Goal: Task Accomplishment & Management: Manage account settings

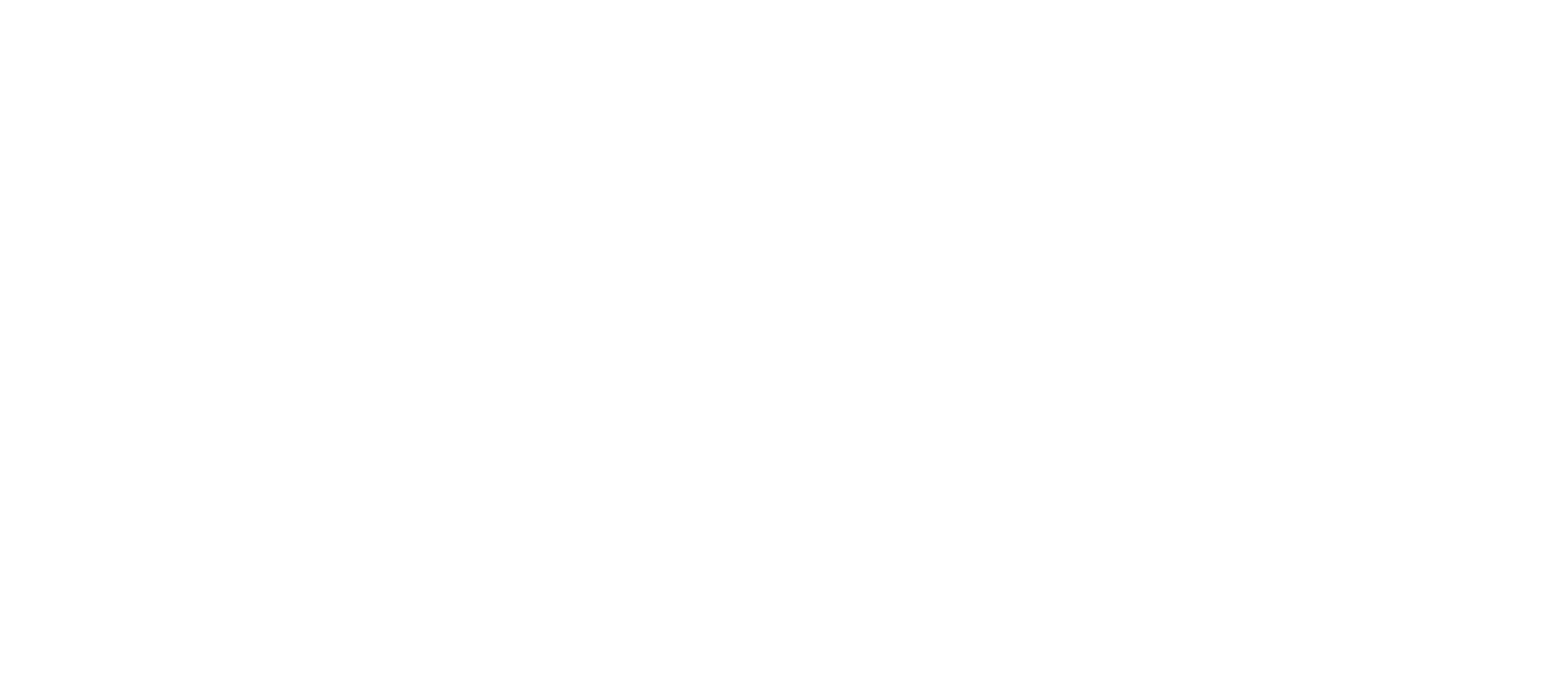
drag, startPoint x: 900, startPoint y: 457, endPoint x: 898, endPoint y: 425, distance: 32.1
click at [900, 0] on html at bounding box center [784, 0] width 1568 height 0
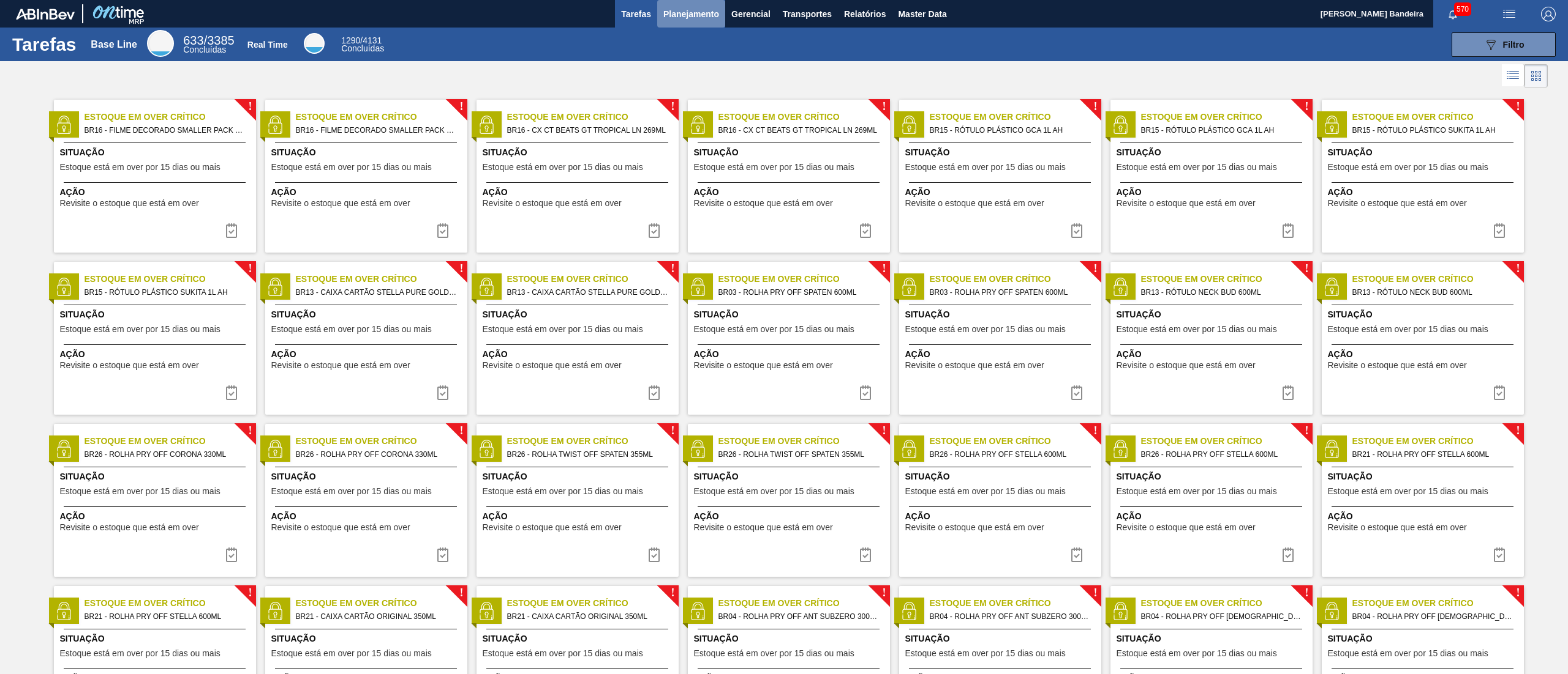
click at [670, 16] on span "Planejamento" at bounding box center [691, 14] width 55 height 15
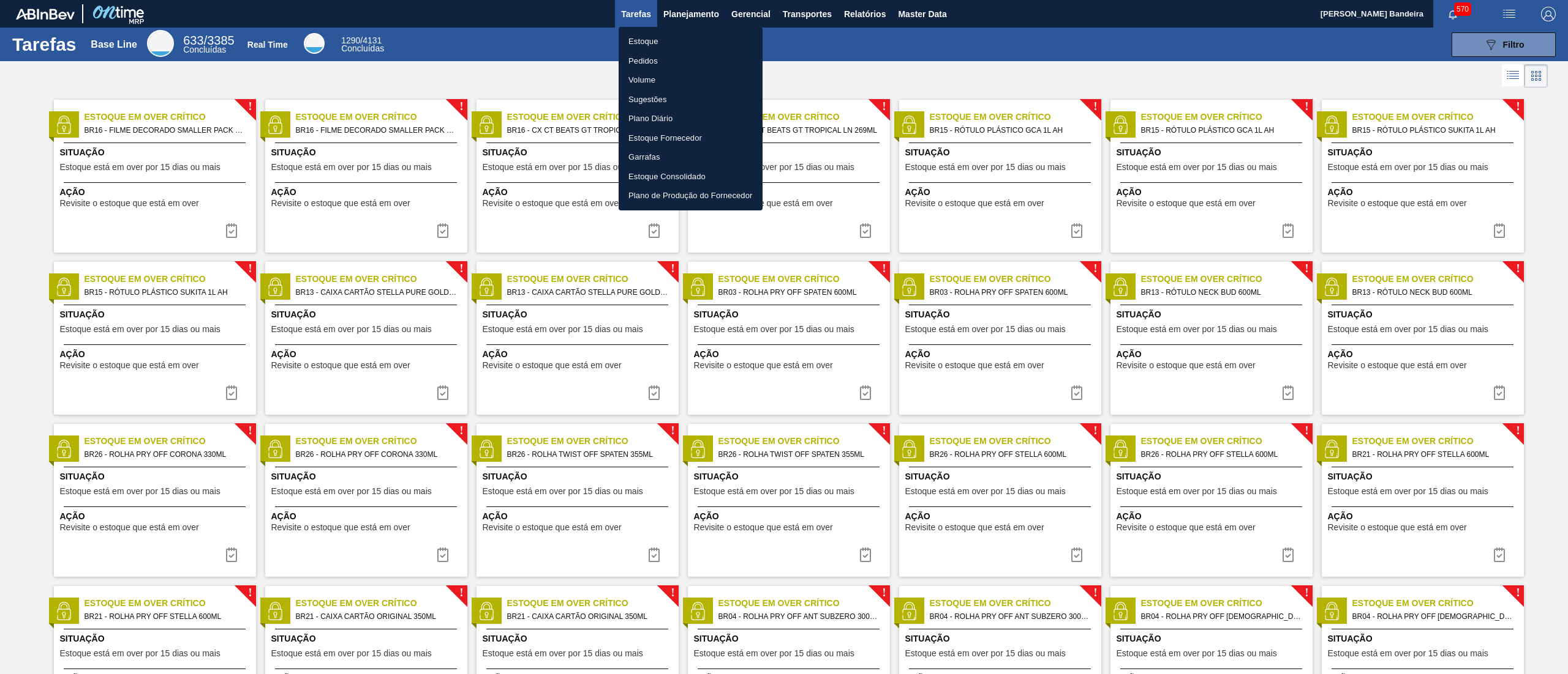
click at [672, 42] on li "Estoque" at bounding box center [690, 42] width 144 height 20
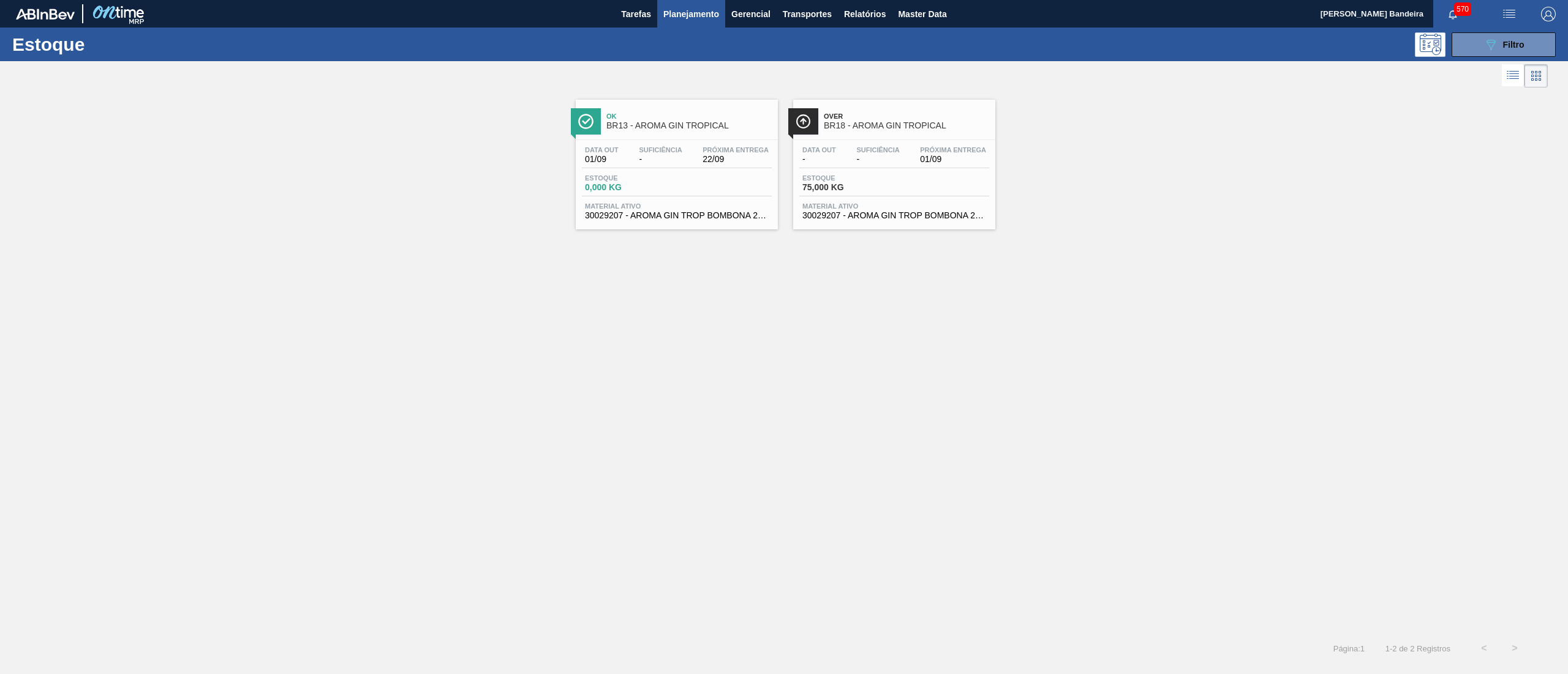
click at [687, 237] on div "Ok BR13 - AROMA GIN TROPICAL Data out 01/09 Suficiência - Próxima Entrega 22/09…" at bounding box center [784, 361] width 1568 height 543
click at [701, 217] on span "30029207 - AROMA GIN TROP BOMBONA 25KG" at bounding box center [677, 215] width 184 height 9
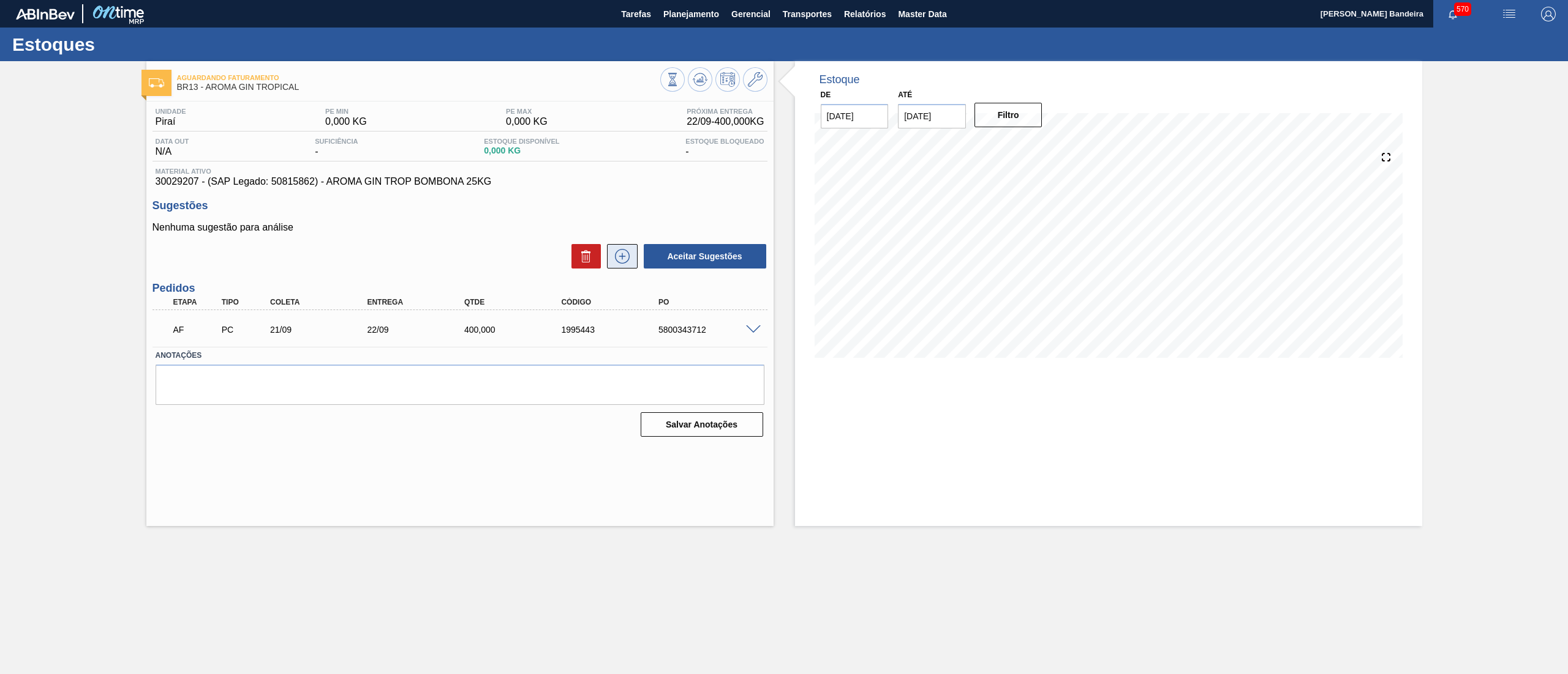
click at [621, 264] on icon at bounding box center [622, 256] width 20 height 15
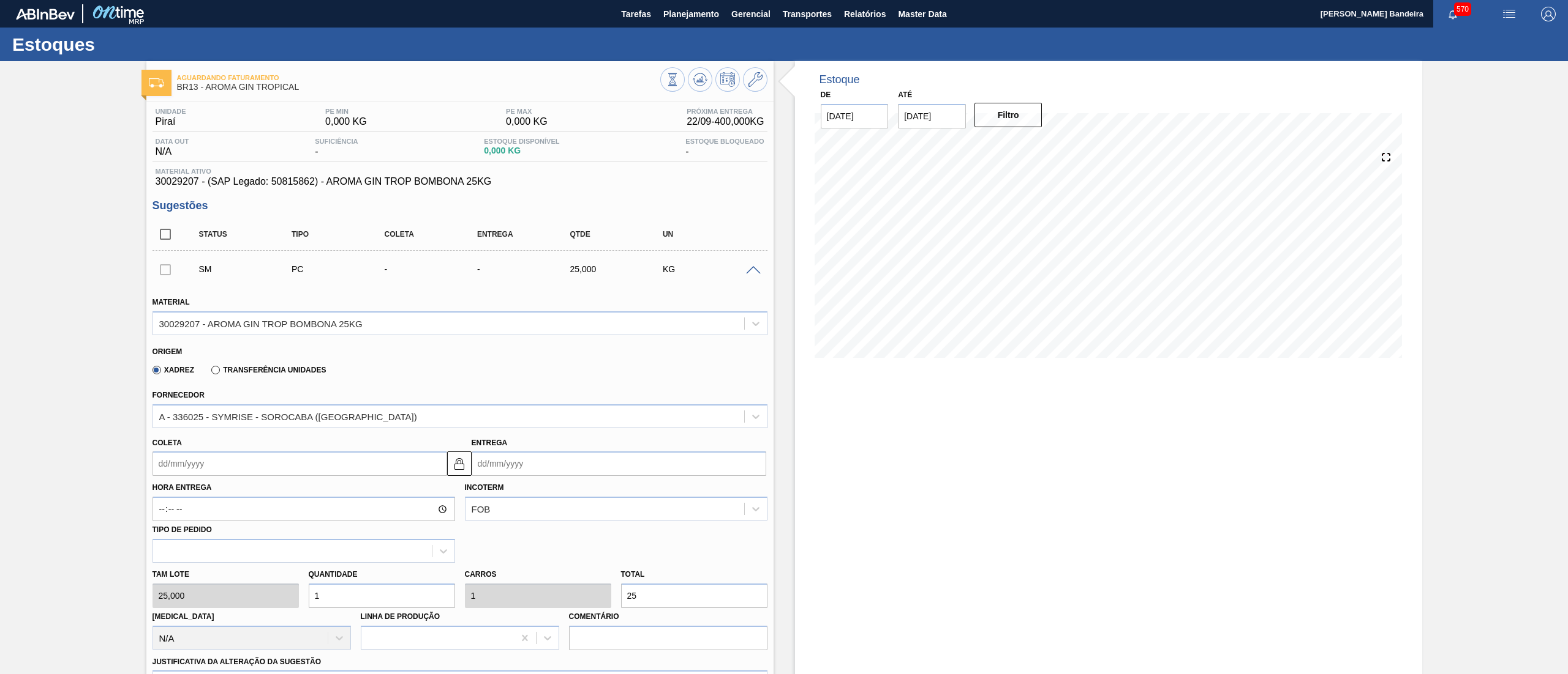
click at [314, 472] on input "Coleta" at bounding box center [300, 464] width 295 height 24
click at [284, 499] on div "dom seg ter qua qui sex sab" at bounding box center [226, 508] width 147 height 20
click at [290, 496] on button "Next Month" at bounding box center [289, 493] width 9 height 9
click at [182, 554] on div "6" at bounding box center [187, 552] width 16 height 16
type input "06/10/2025"
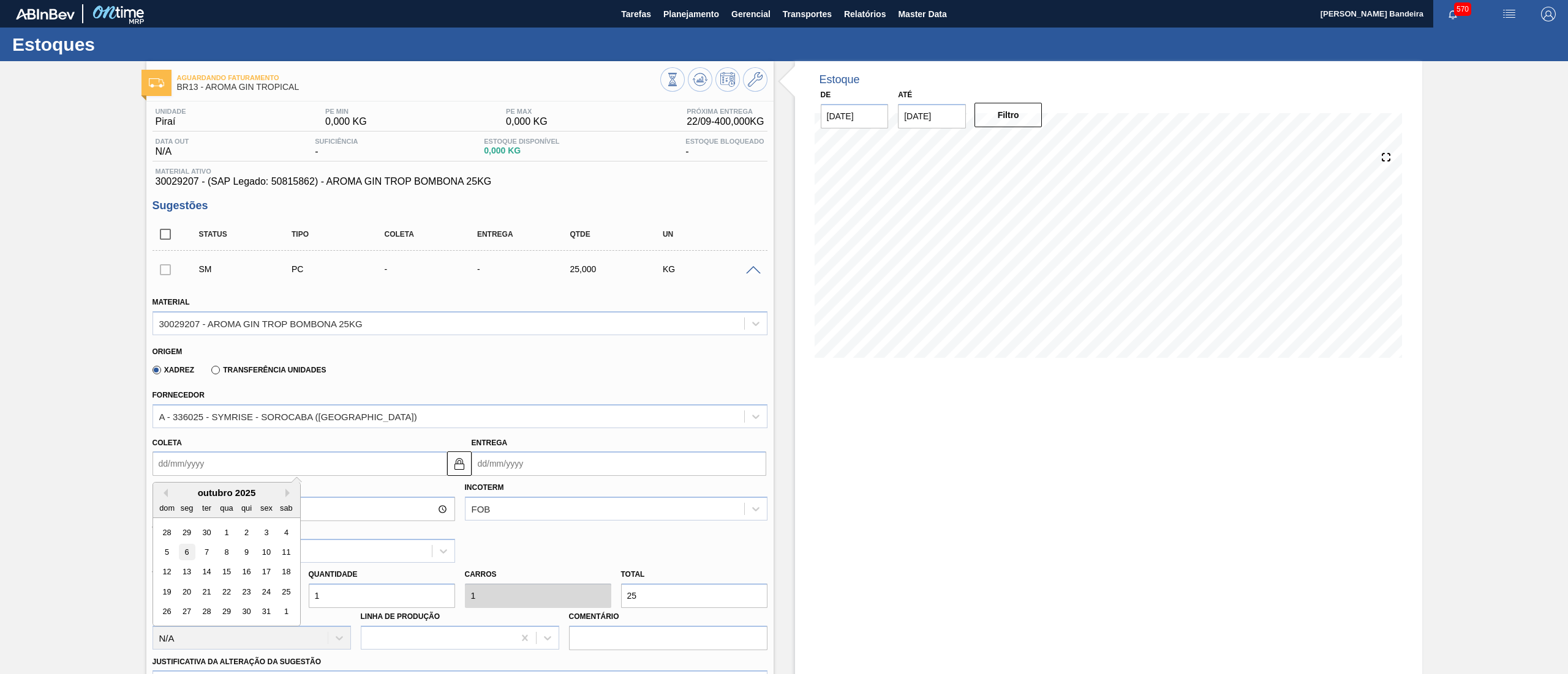
type input "07/10/2025"
click at [278, 595] on div "Tam lote 25,000 Quantidade 1 Carros 1 Total 25 Doca N/A Linha de Produção Comen…" at bounding box center [459, 607] width 625 height 88
type input "2"
type input "50"
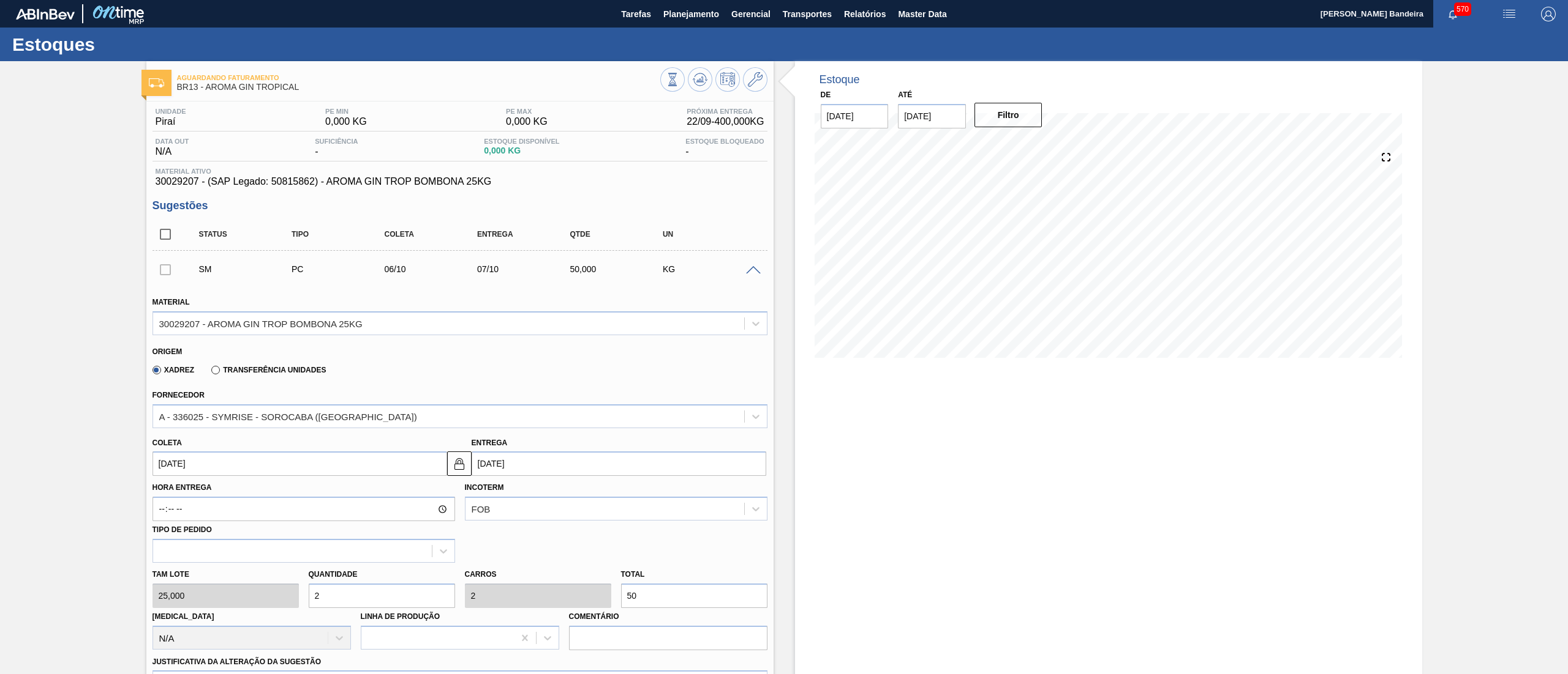
type input "25"
type input "625"
type input "250"
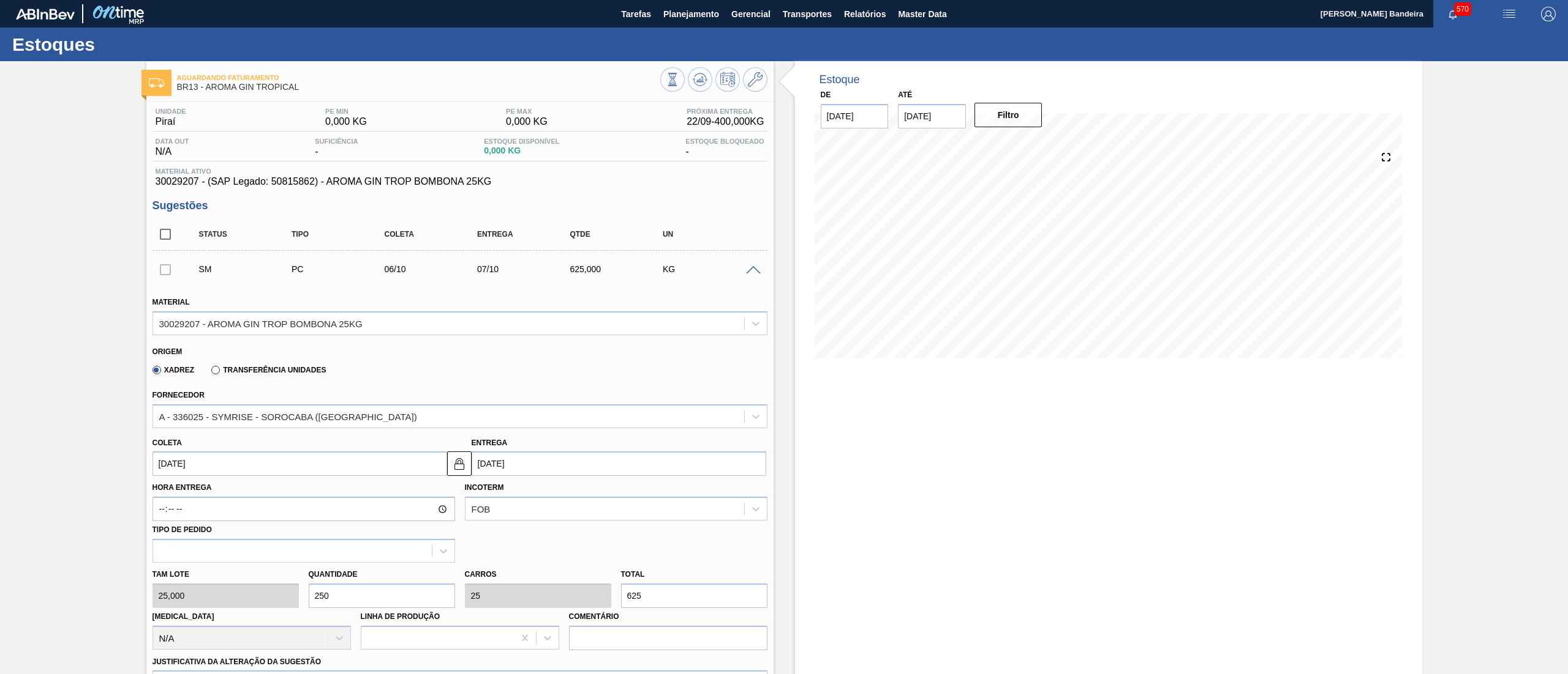
type input "6.250"
drag, startPoint x: 336, startPoint y: 591, endPoint x: 216, endPoint y: 579, distance: 120.6
click at [216, 579] on div "Tam lote 25,000 Quantidade 250 Carros 250 Total 6.250 Doca N/A Linha de Produçã…" at bounding box center [459, 607] width 625 height 88
type input "1"
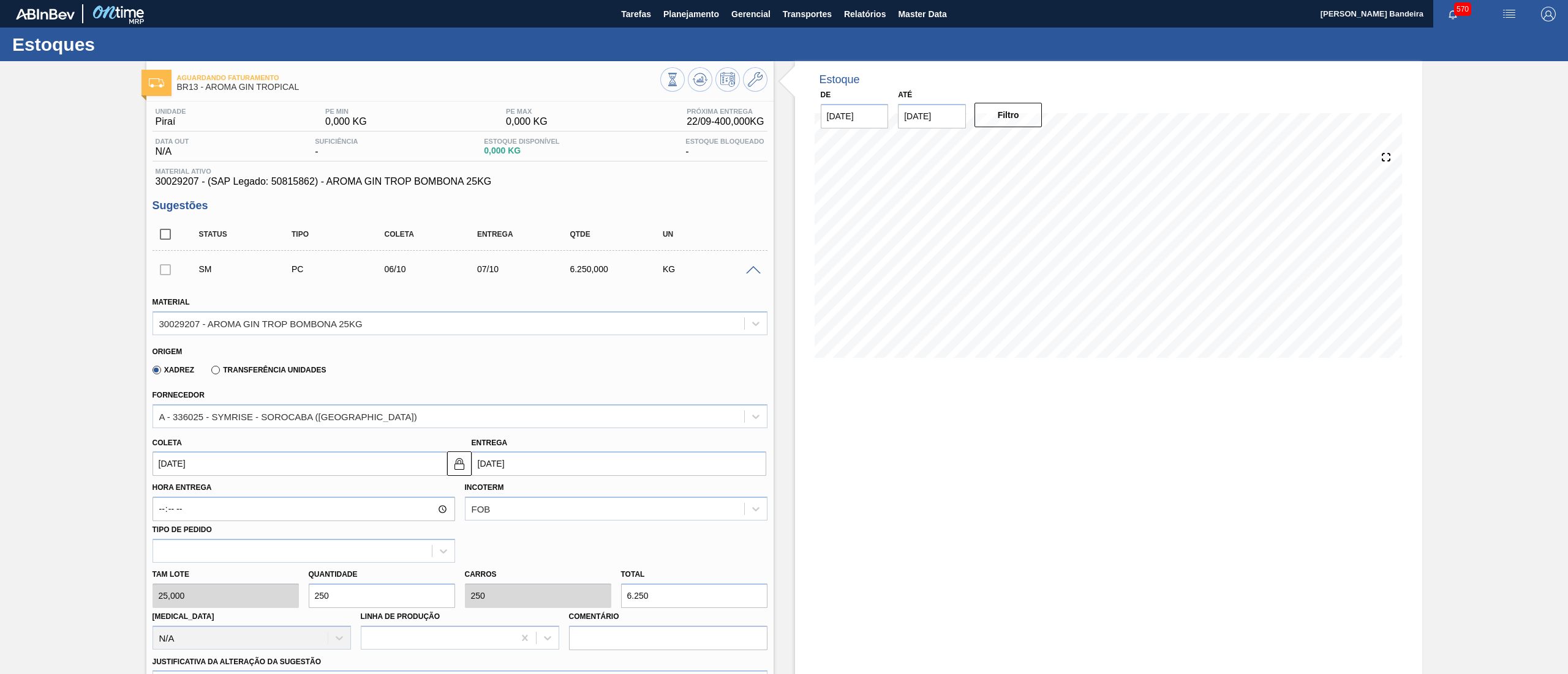
type input "25"
type input "12"
type input "300"
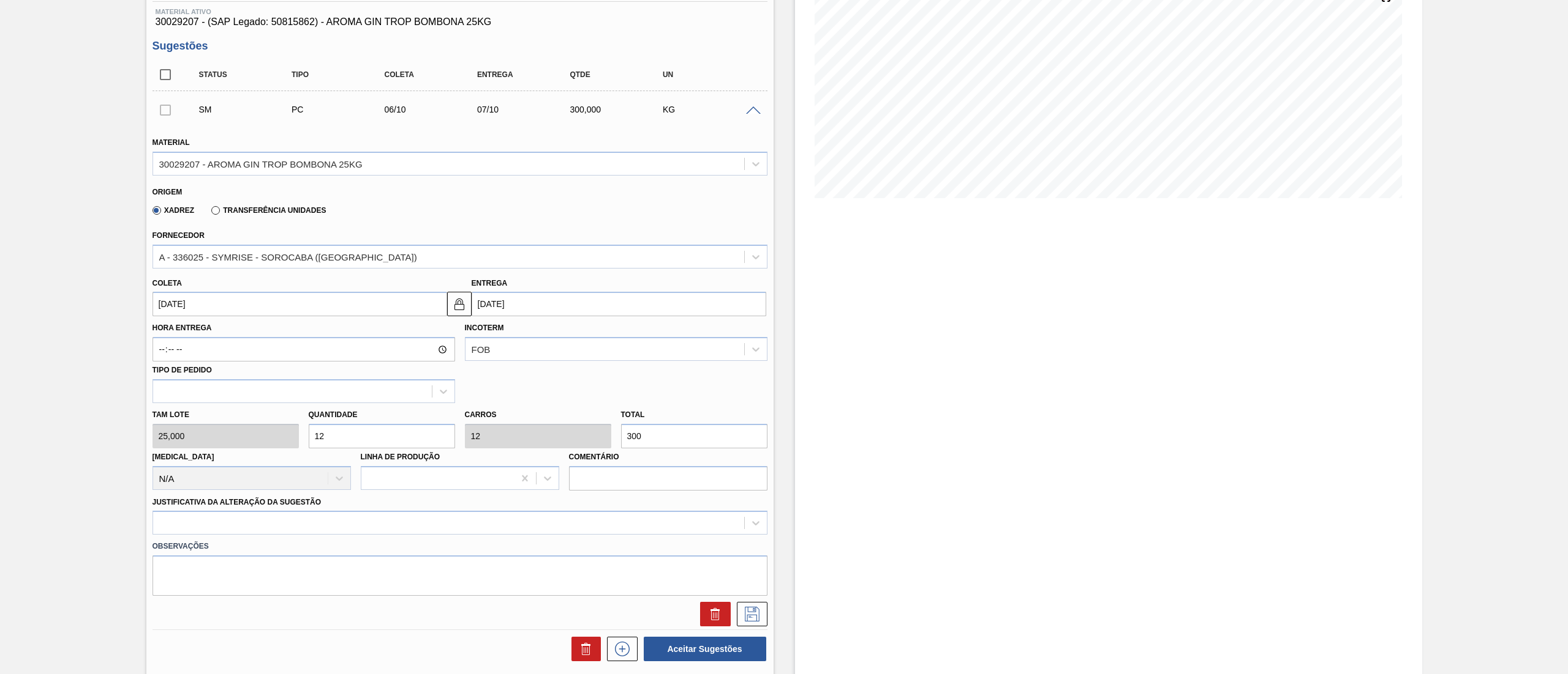
scroll to position [195, 0]
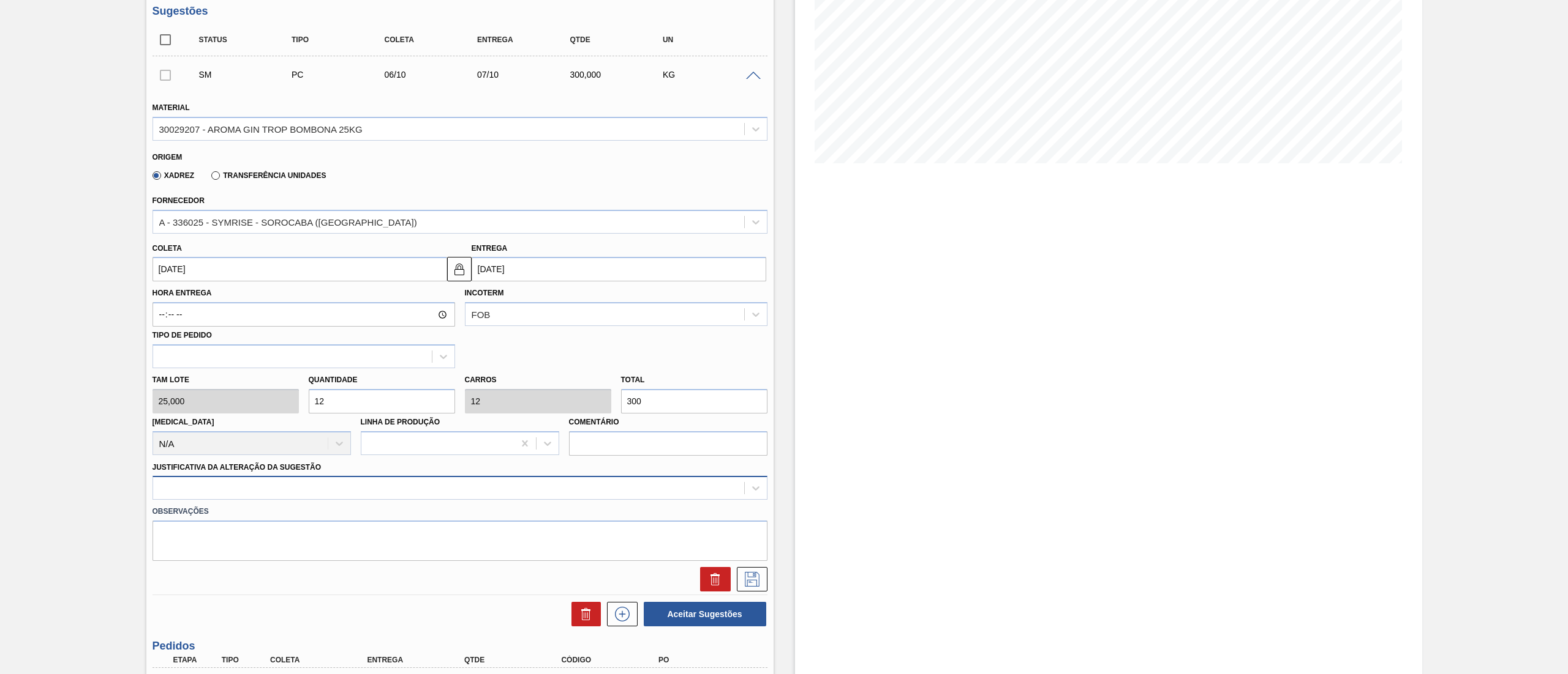
type input "12"
click at [300, 492] on div at bounding box center [459, 488] width 615 height 24
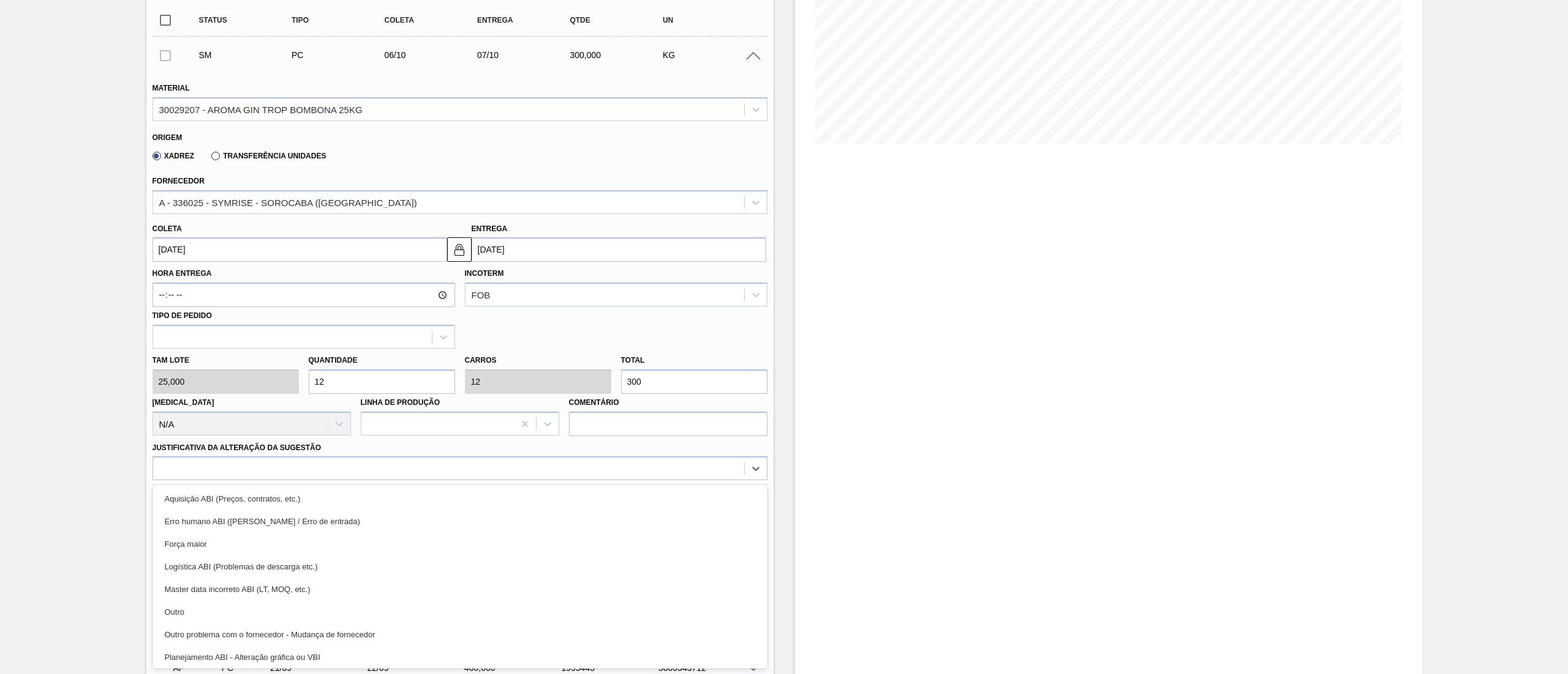
drag, startPoint x: 239, startPoint y: 615, endPoint x: 510, endPoint y: 598, distance: 271.5
click at [241, 615] on div "Outro" at bounding box center [459, 612] width 615 height 23
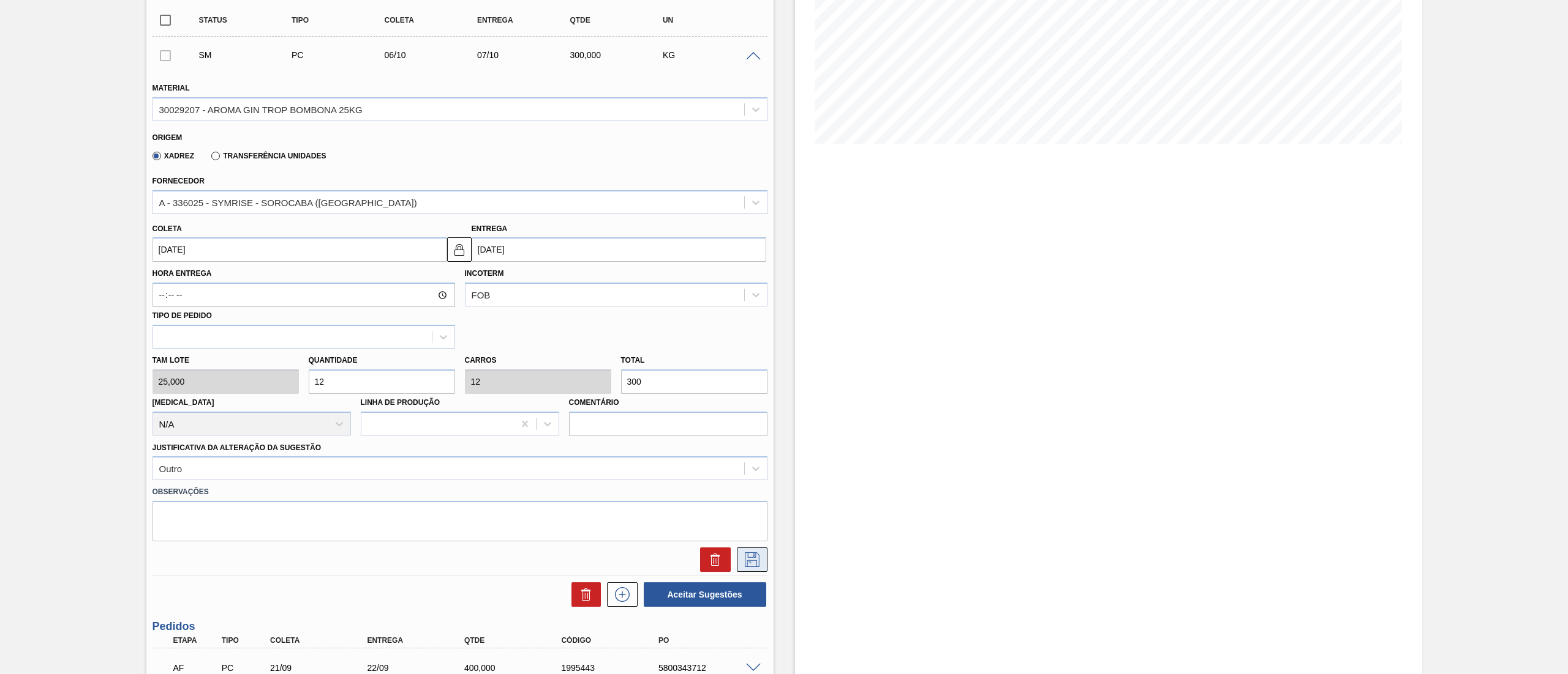
click at [753, 553] on icon at bounding box center [752, 560] width 20 height 15
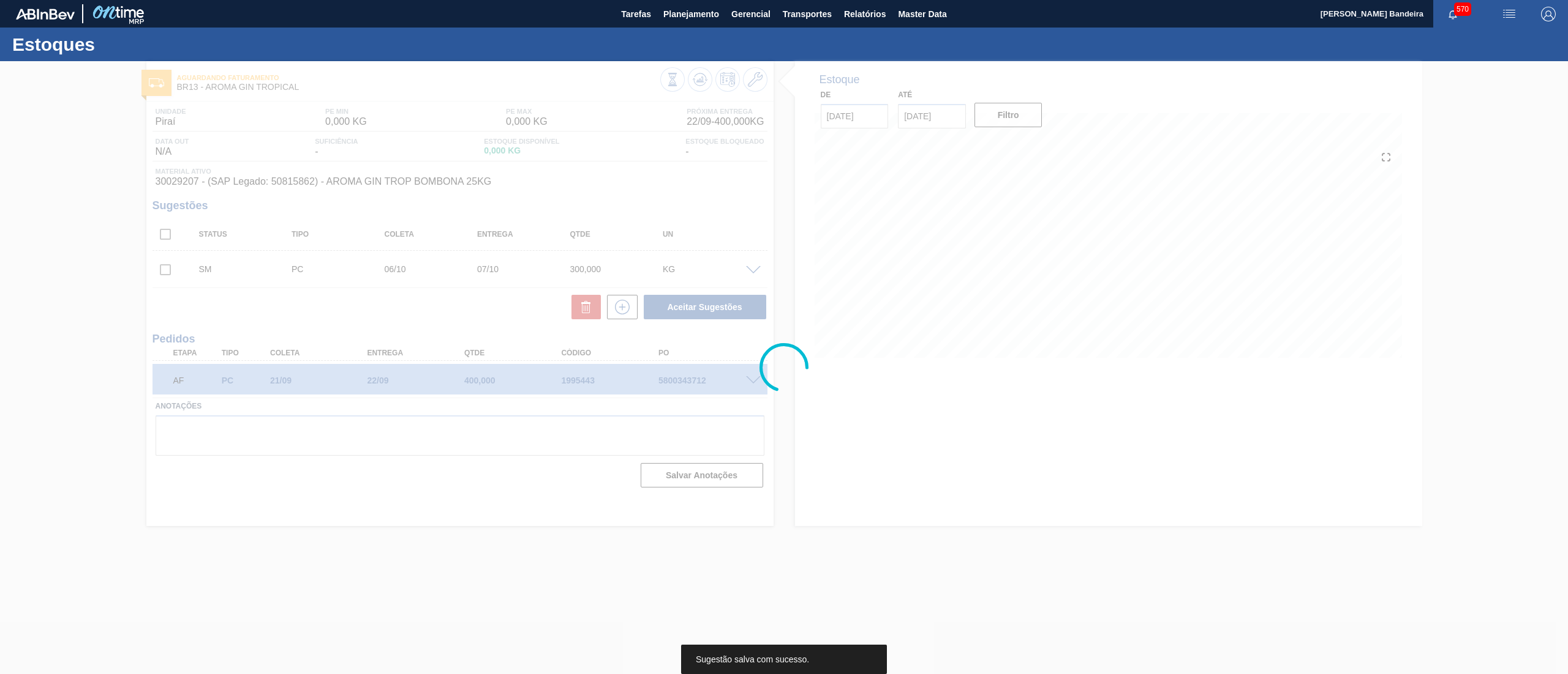
scroll to position [0, 0]
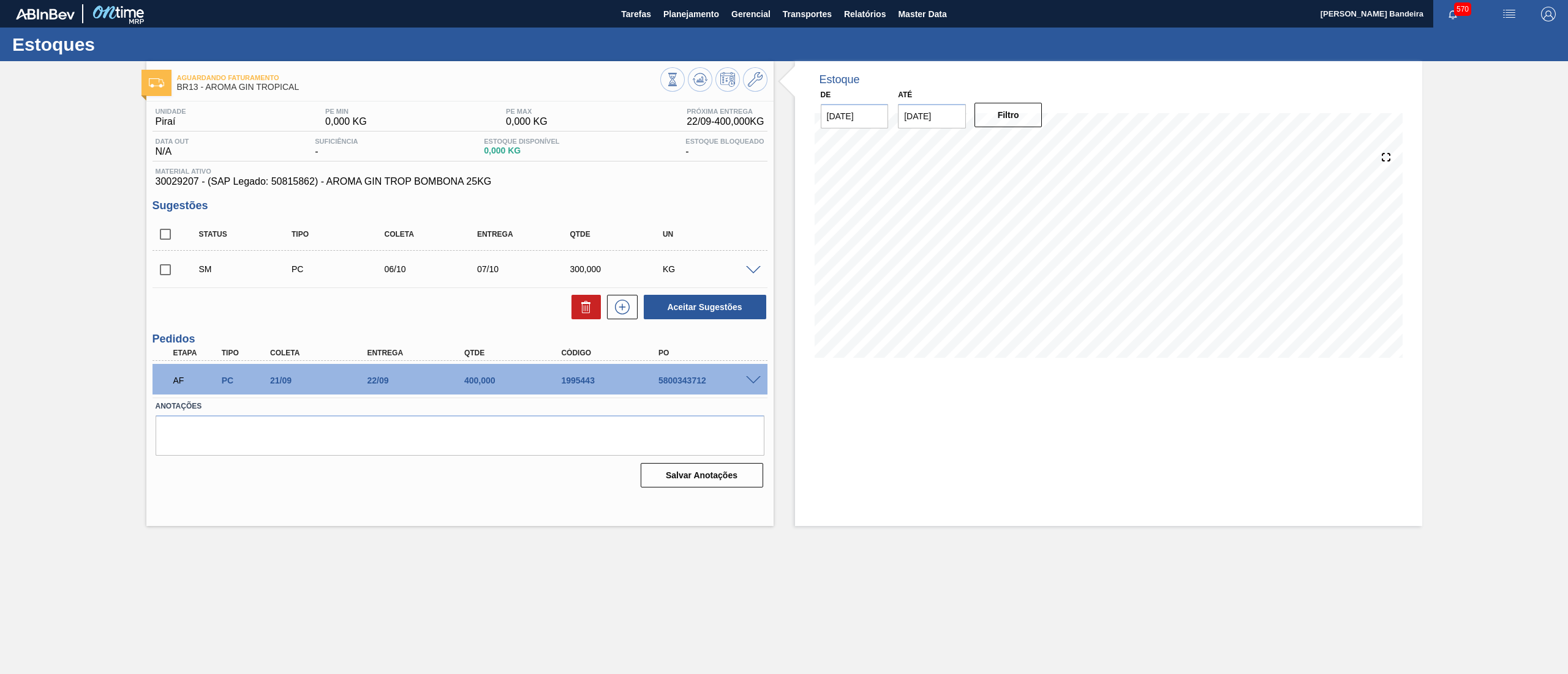
click at [162, 271] on input "checkbox" at bounding box center [165, 270] width 26 height 26
click at [679, 311] on button "Aceitar Sugestões" at bounding box center [705, 307] width 122 height 24
checkbox input "false"
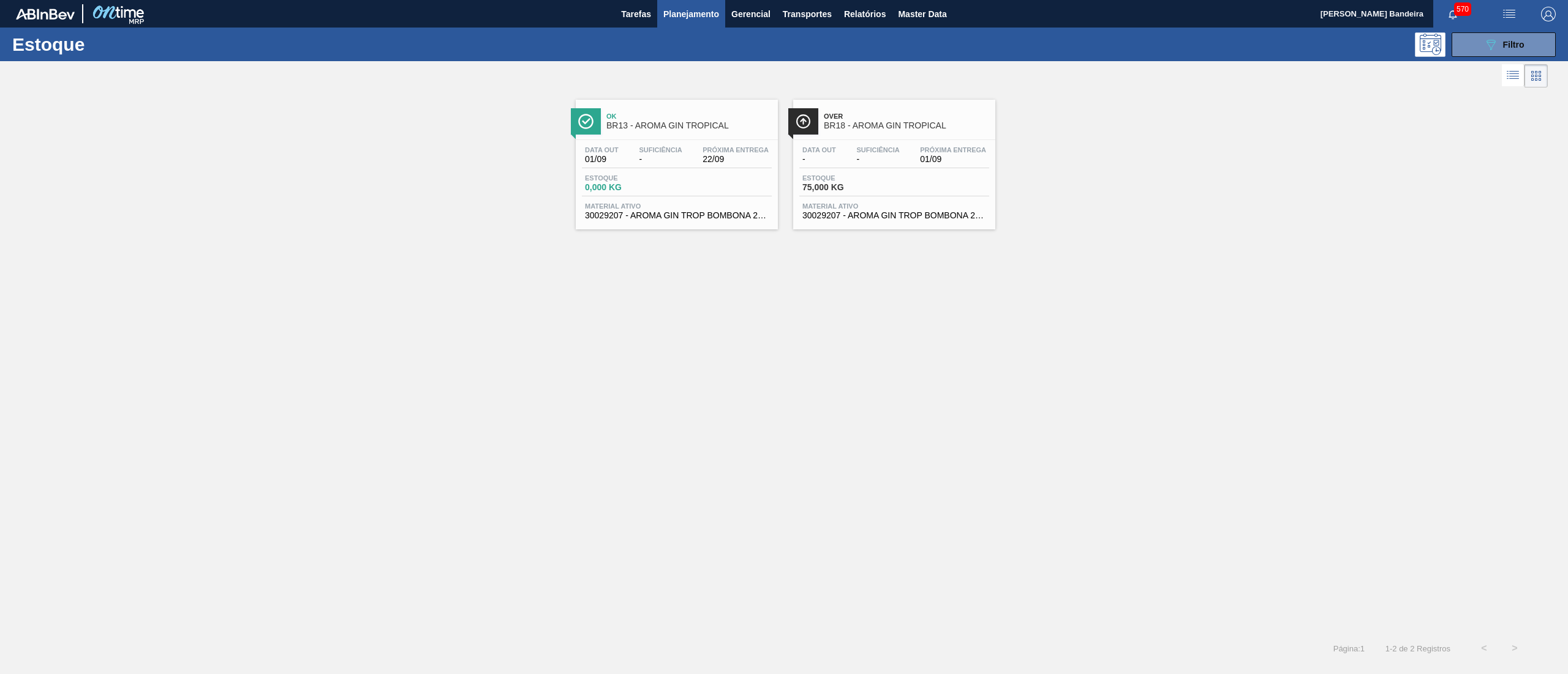
click at [854, 212] on span "30029207 - AROMA GIN TROP BOMBONA 25KG" at bounding box center [894, 215] width 184 height 9
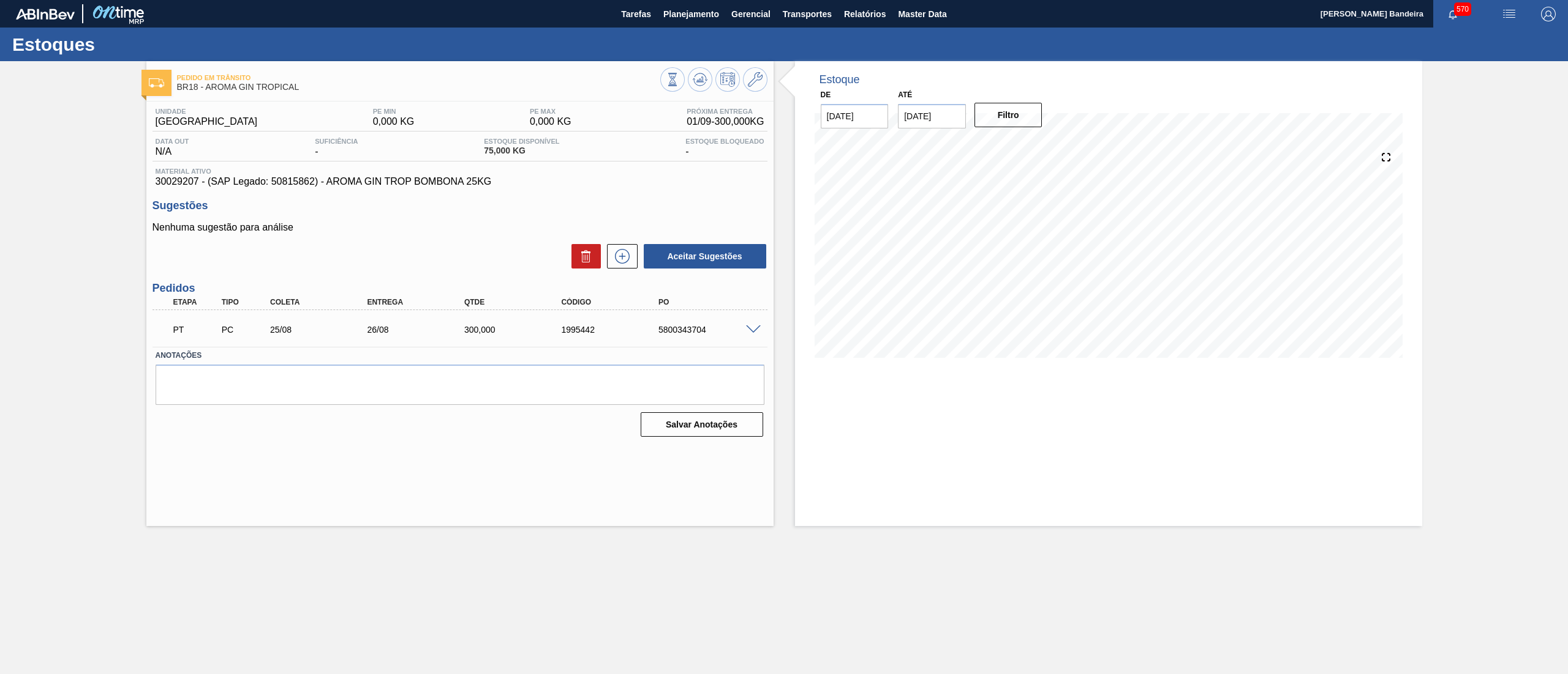
click at [752, 330] on span at bounding box center [753, 330] width 15 height 9
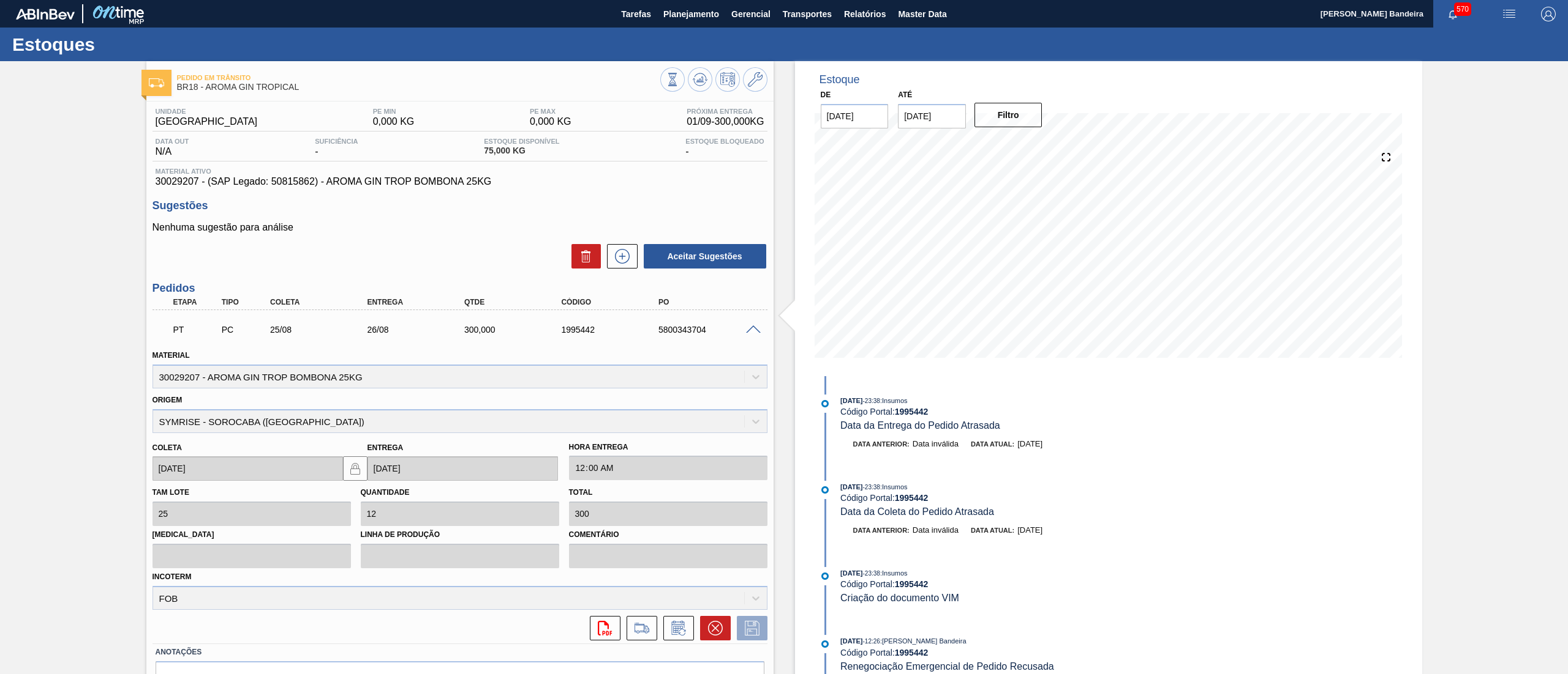
click at [752, 330] on span at bounding box center [753, 330] width 15 height 9
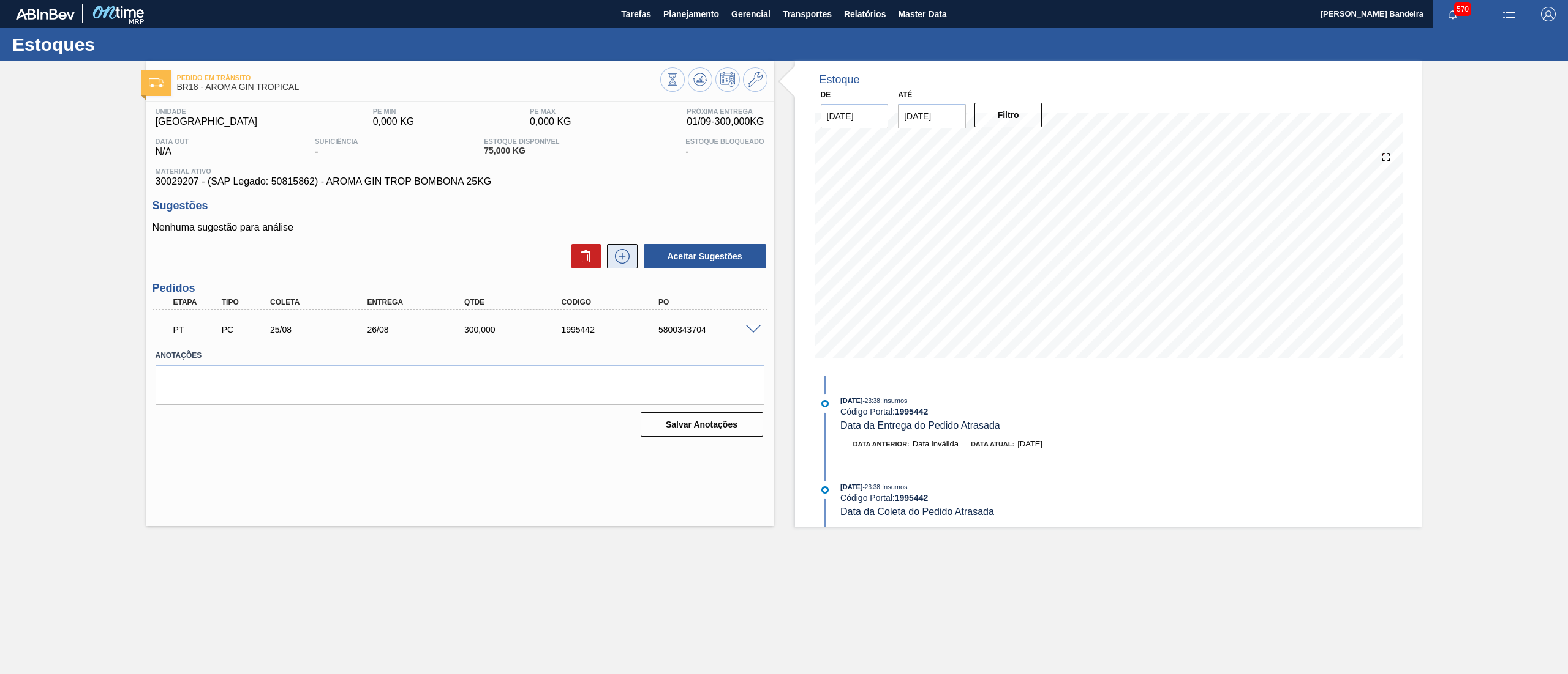
click at [625, 267] on button at bounding box center [622, 256] width 31 height 24
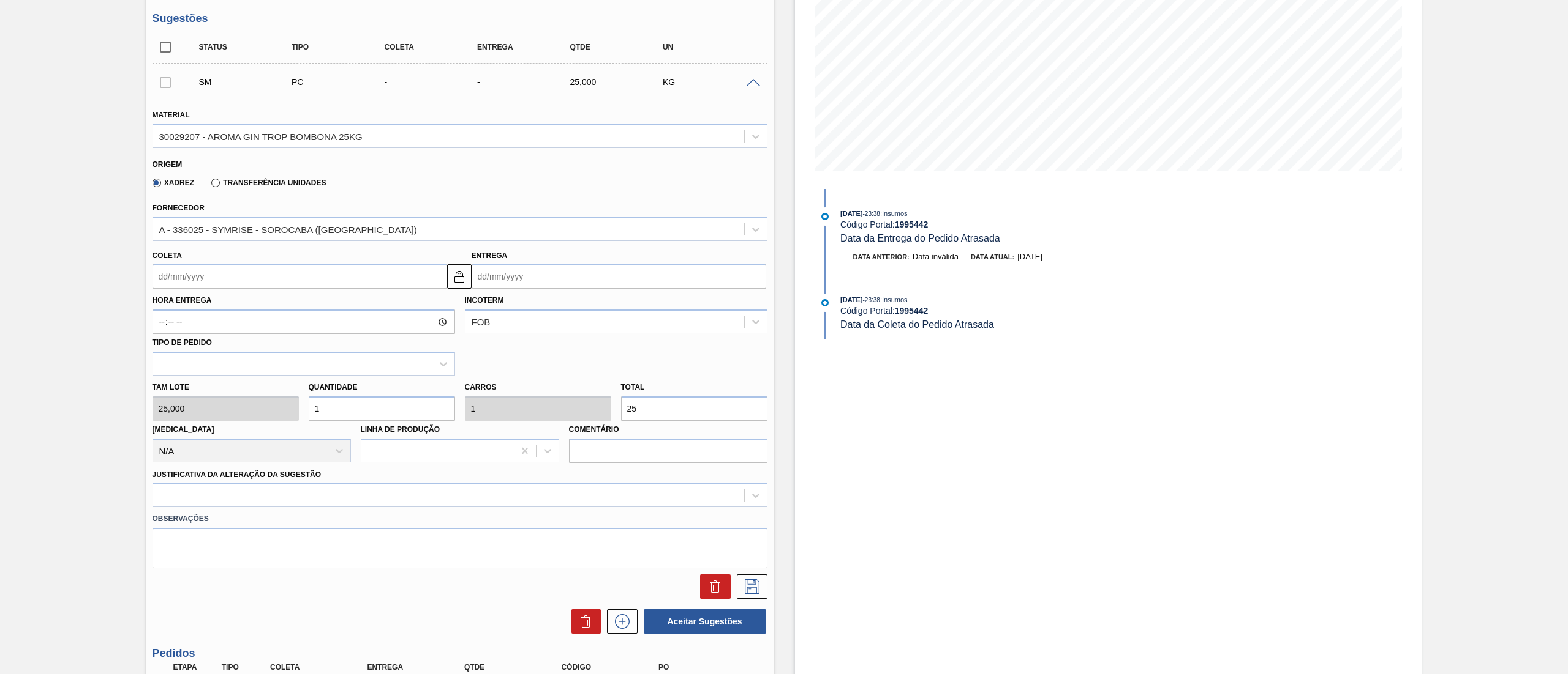
scroll to position [191, 0]
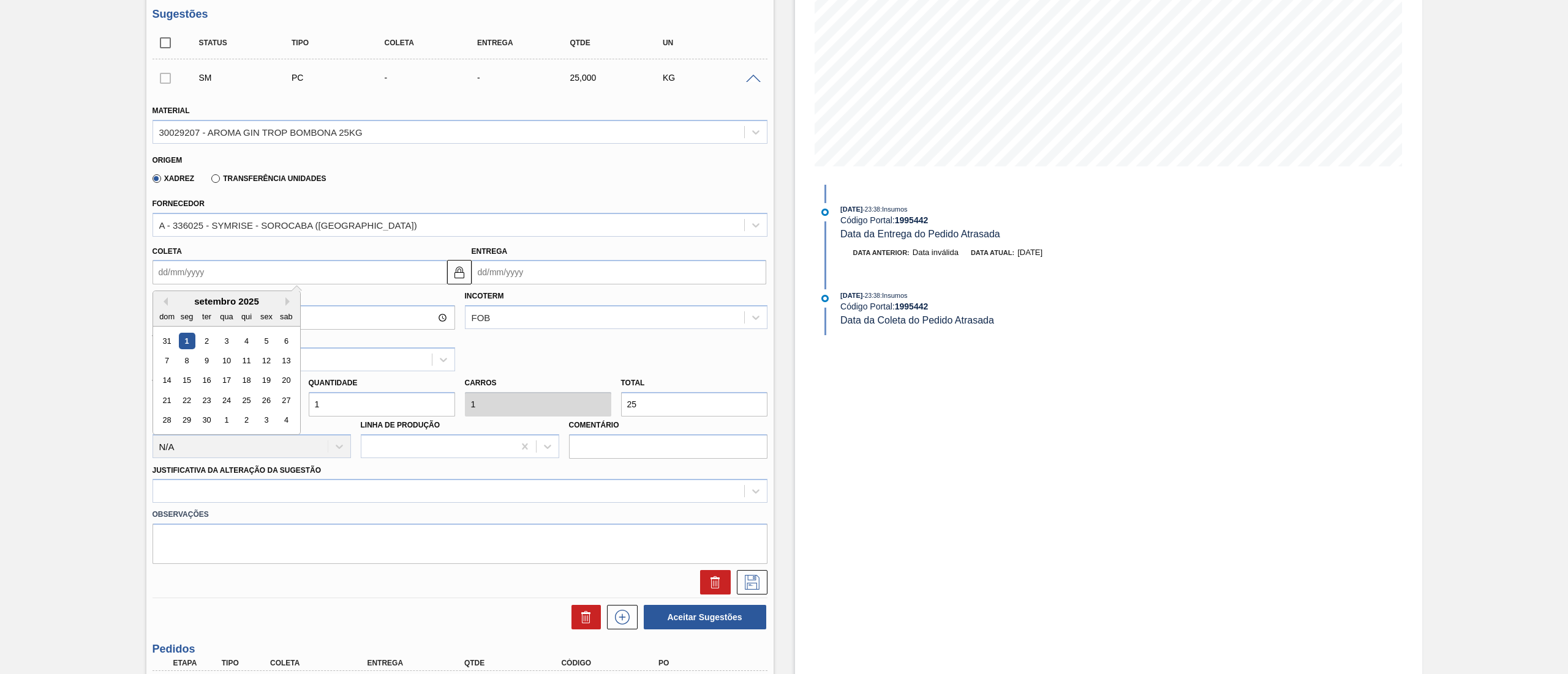
click at [324, 278] on input "Coleta" at bounding box center [300, 273] width 295 height 24
click at [285, 307] on div "dom seg ter qua qui sex sab" at bounding box center [226, 317] width 147 height 20
click at [290, 303] on button "Next Month" at bounding box center [289, 301] width 9 height 9
click at [187, 365] on div "6" at bounding box center [187, 361] width 16 height 16
type input "06/10/2025"
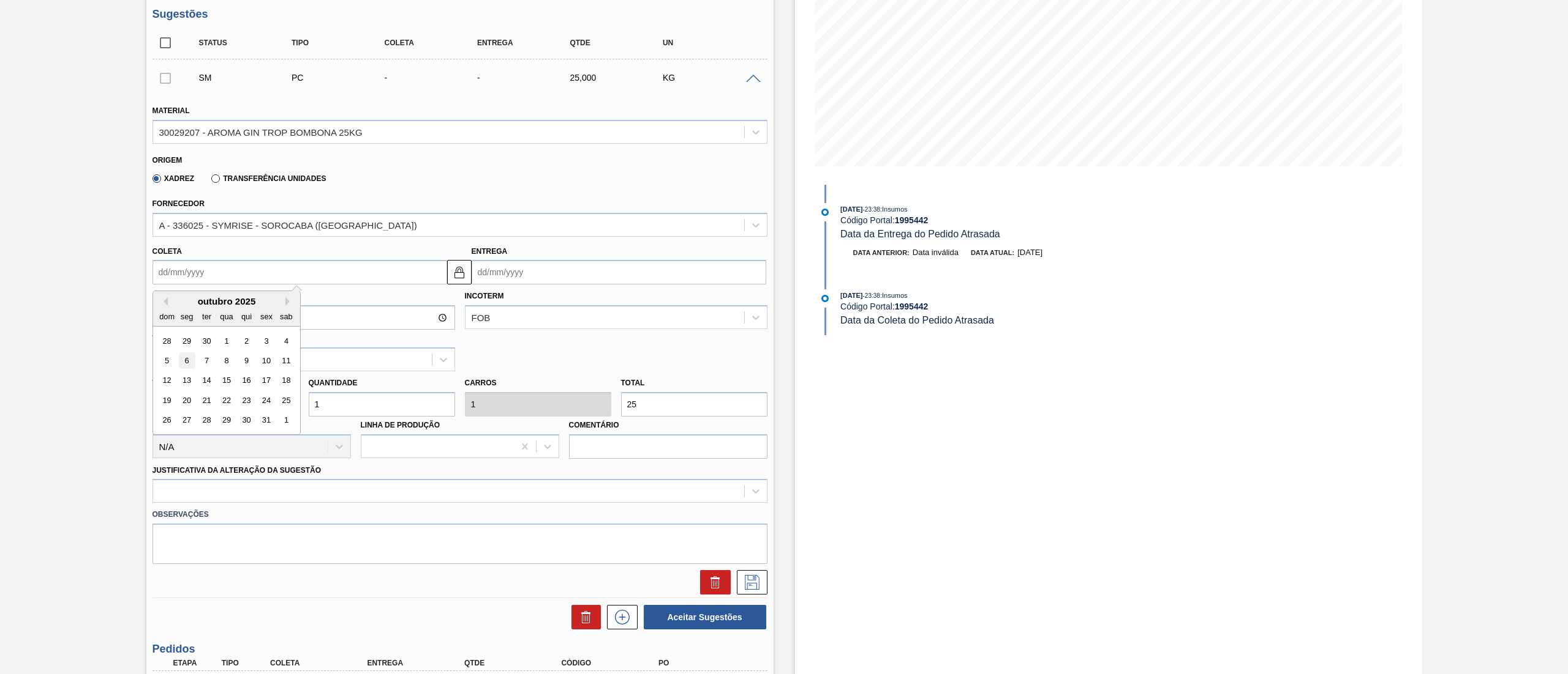
type input "07/10/2025"
click at [238, 406] on div "Tam lote 25,000 Quantidade 1 Carros 1 Total 25 Doca N/A Linha de Produção Comen…" at bounding box center [459, 415] width 625 height 88
type input "10"
type input "250"
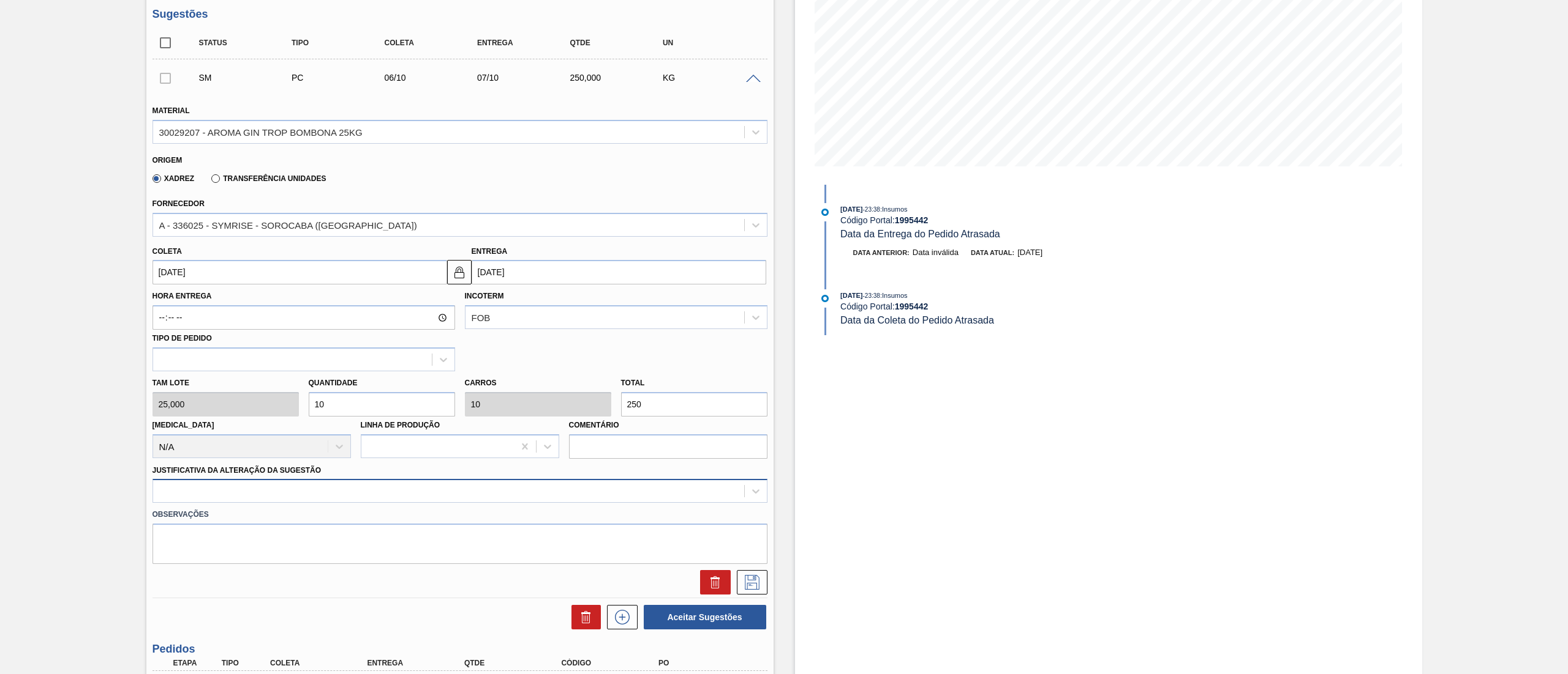
type input "10"
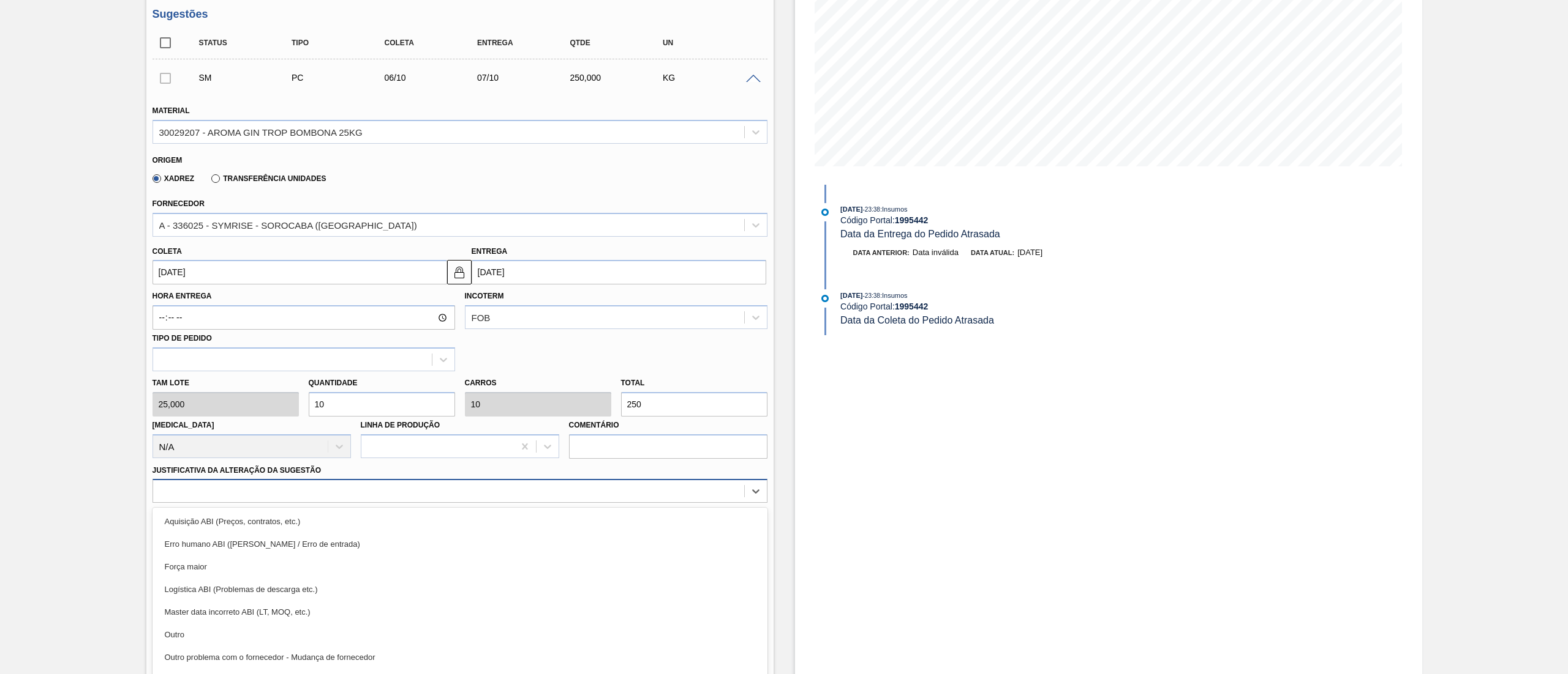
click at [319, 489] on div "option Aquisição ABI (Preços, contratos, etc.) focused, 1 of 18. 18 results ava…" at bounding box center [459, 491] width 615 height 24
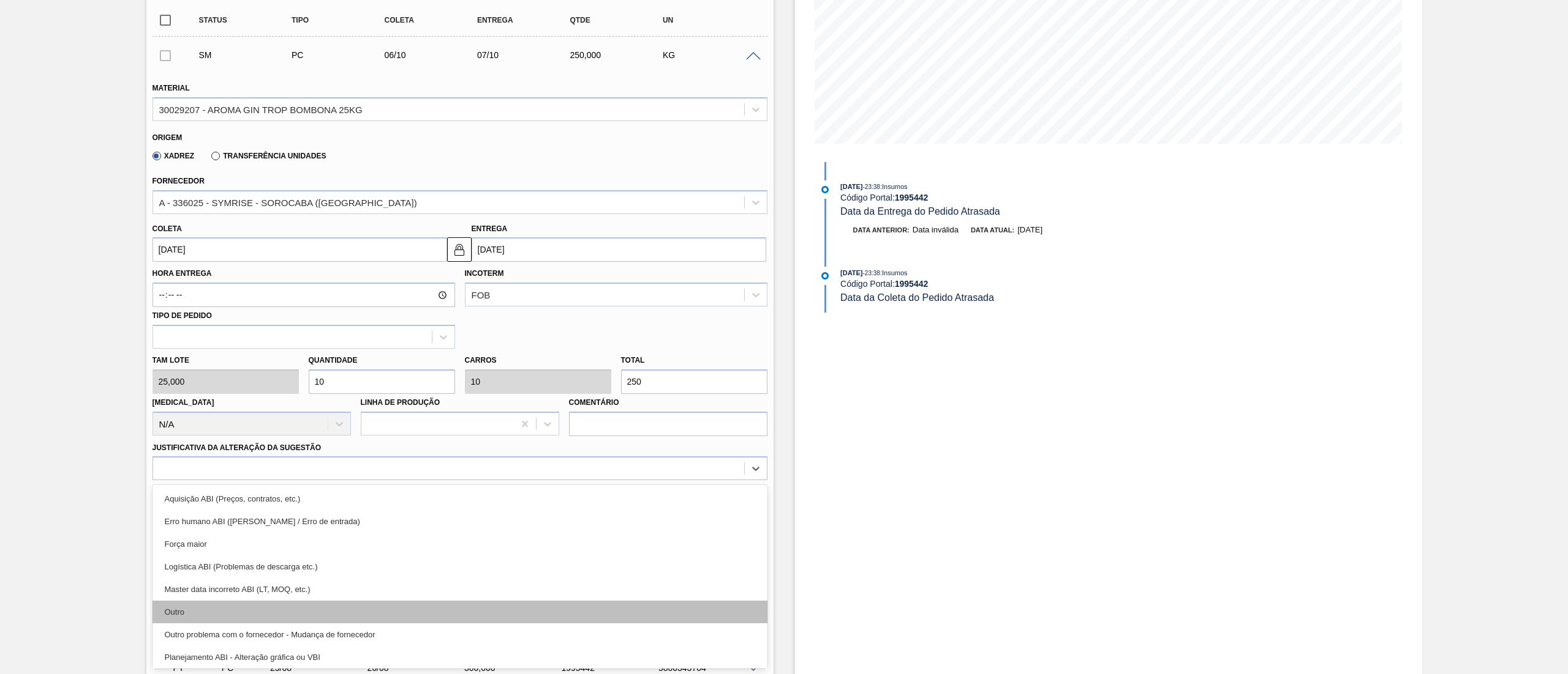
click at [282, 615] on div "Outro" at bounding box center [459, 612] width 615 height 23
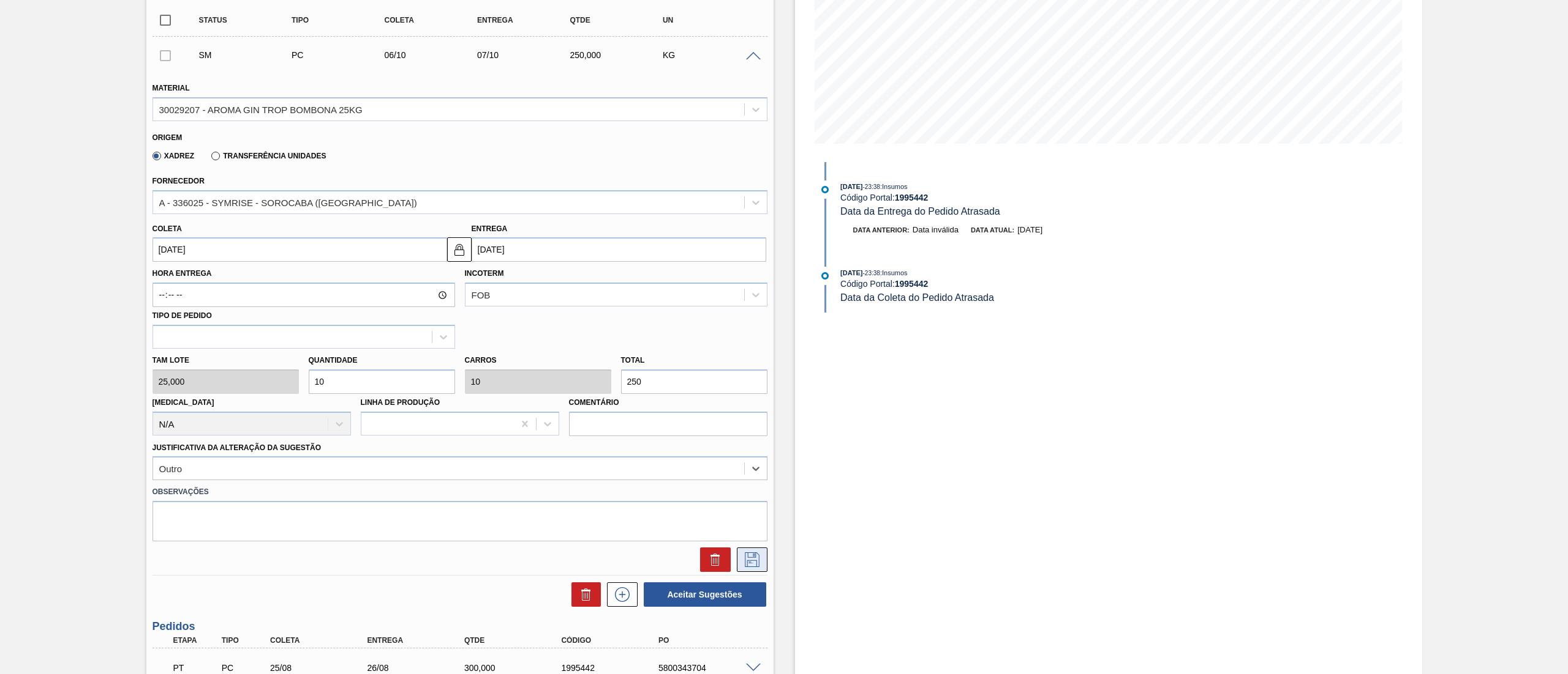
click at [746, 562] on icon at bounding box center [752, 560] width 15 height 15
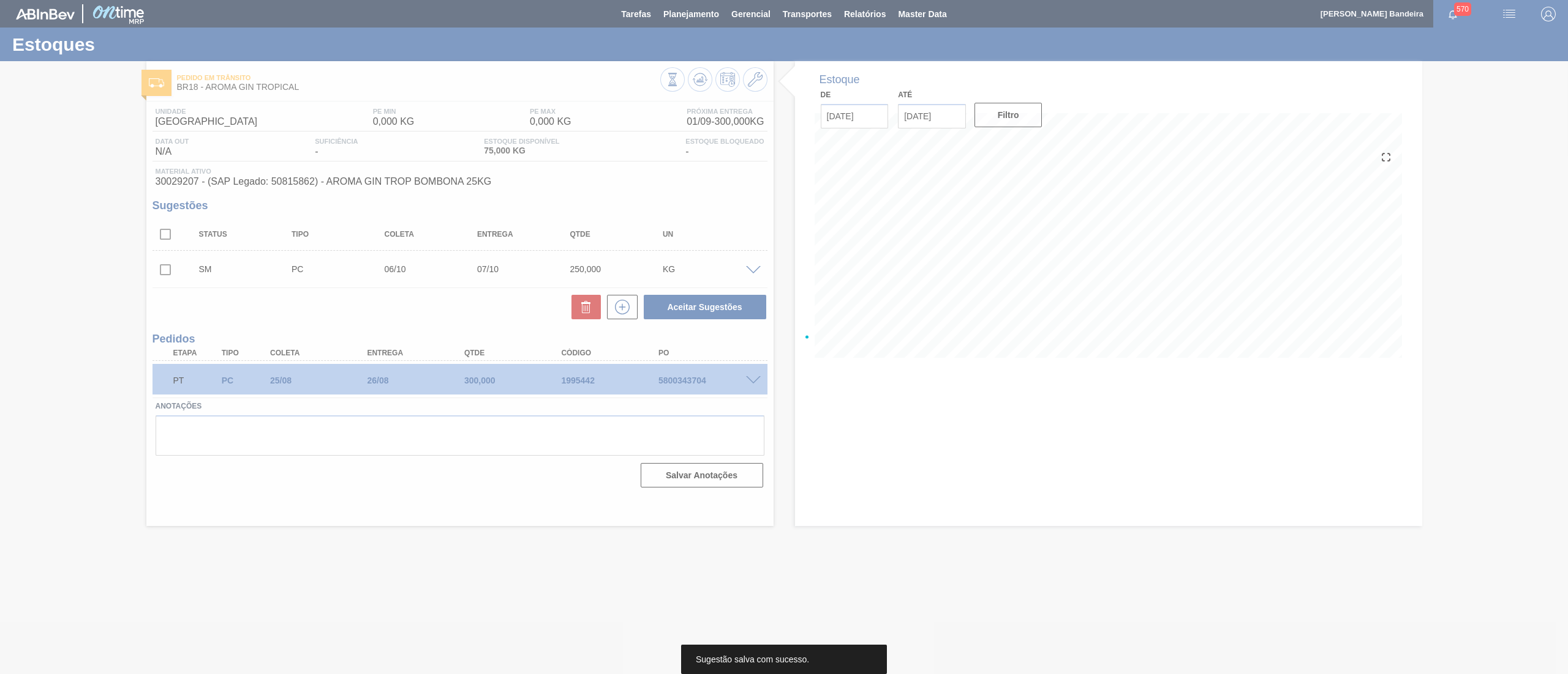
scroll to position [0, 0]
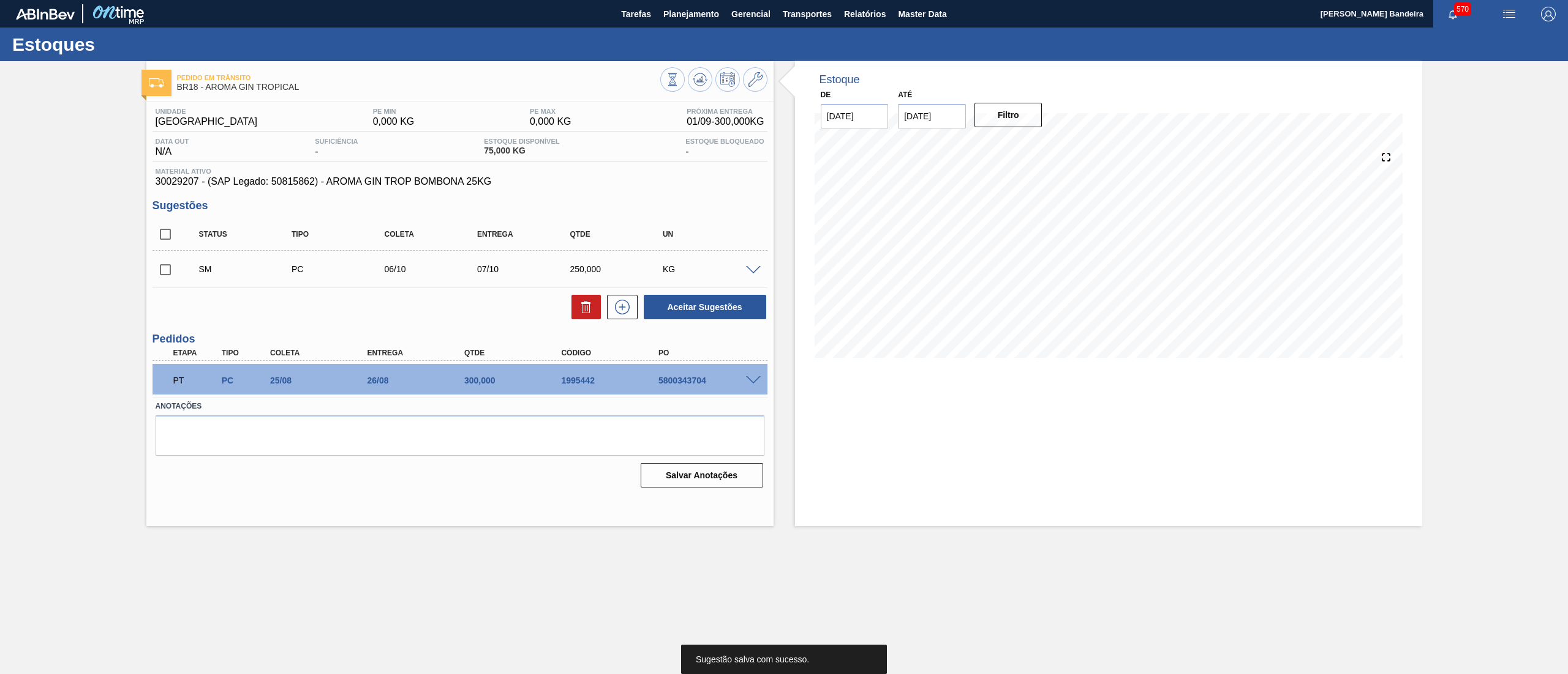
click at [160, 271] on input "checkbox" at bounding box center [165, 270] width 26 height 26
click at [703, 309] on button "Aceitar Sugestões" at bounding box center [705, 307] width 122 height 24
checkbox input "false"
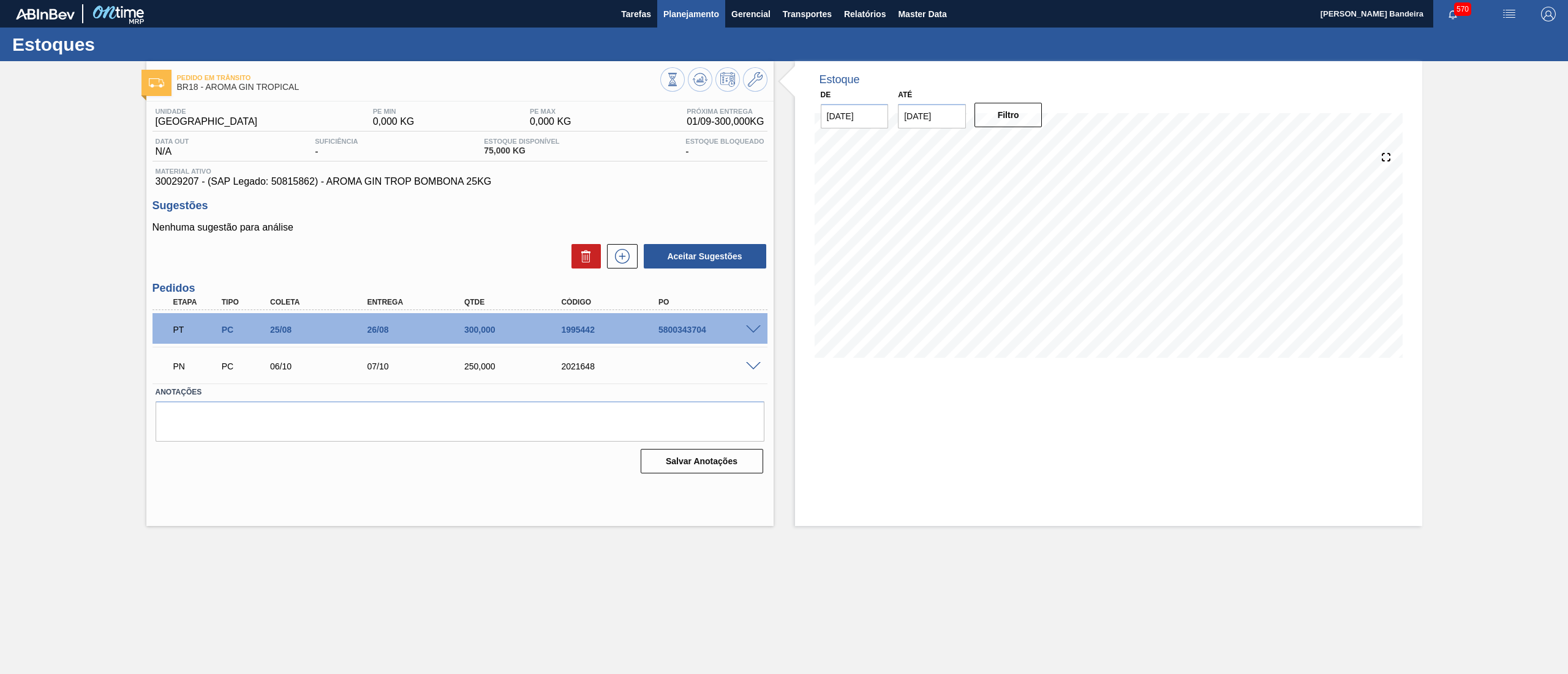
click at [695, 26] on button "Planejamento" at bounding box center [691, 14] width 68 height 28
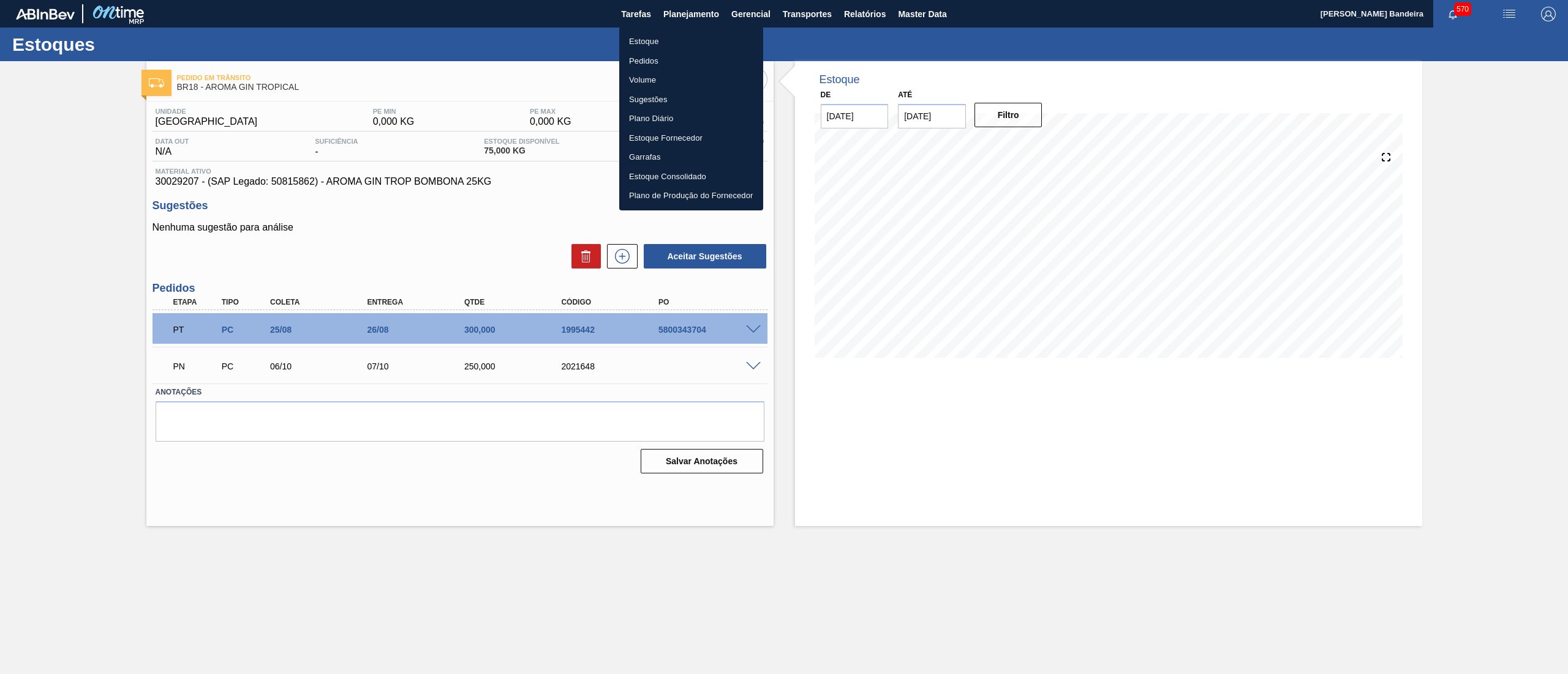
click at [681, 39] on li "Estoque" at bounding box center [691, 42] width 144 height 20
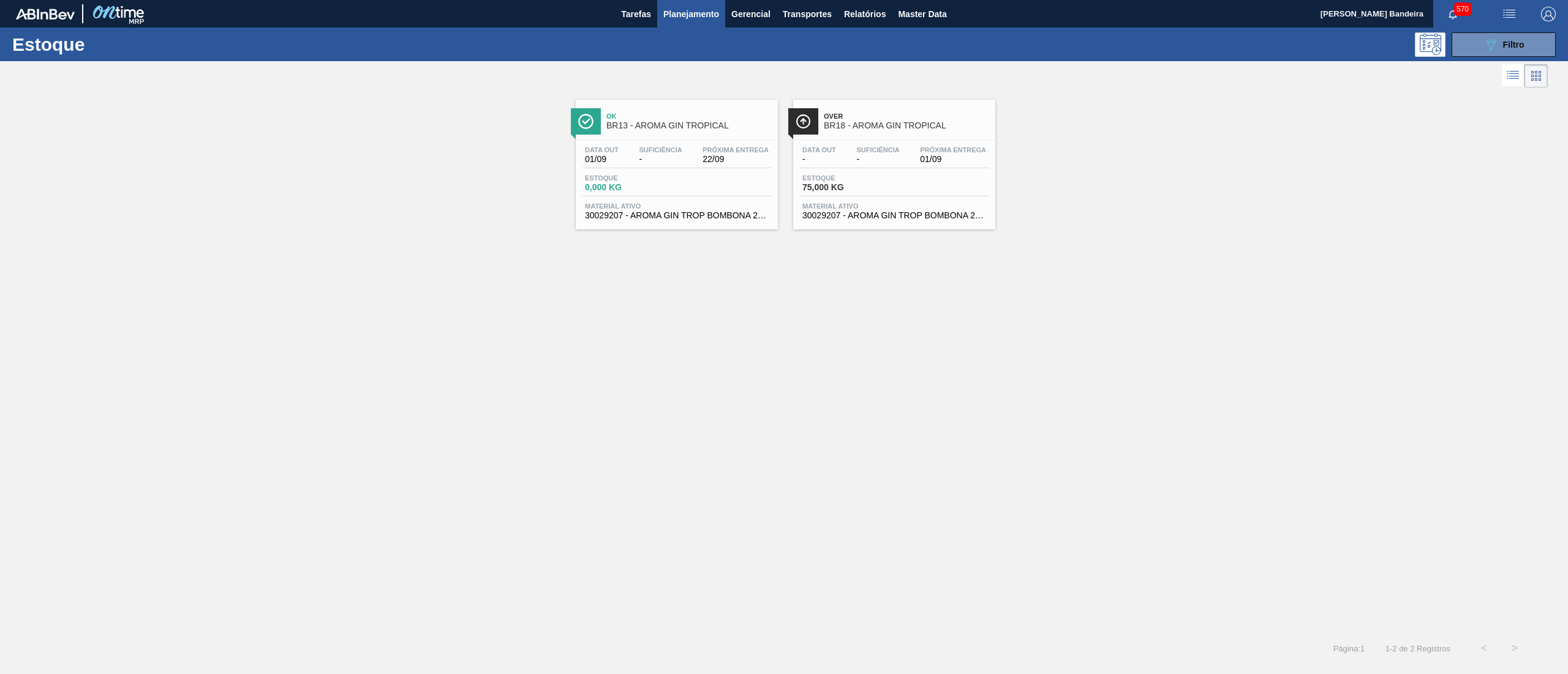
click at [1469, 27] on div "570" at bounding box center [1460, 14] width 56 height 28
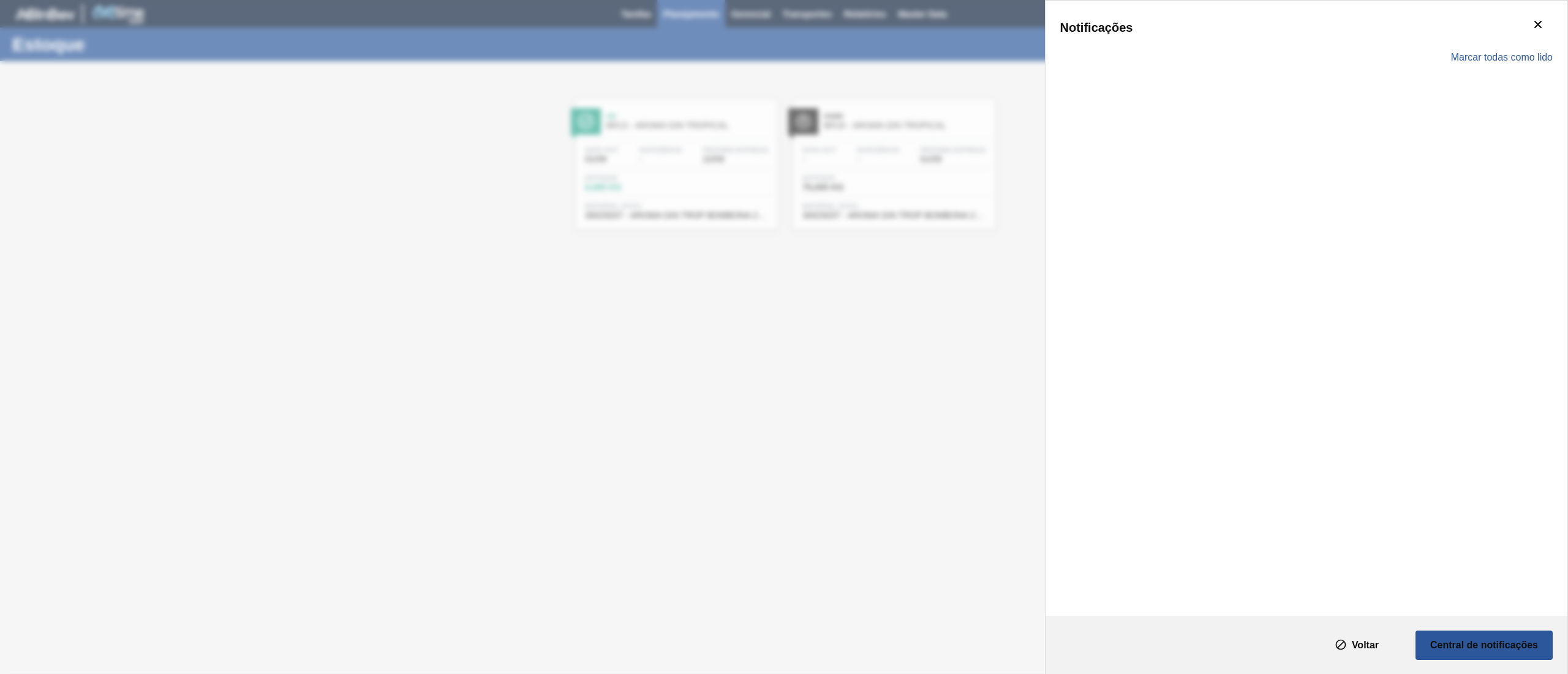
click at [1485, 49] on div "Marcar todas como lido" at bounding box center [1306, 58] width 492 height 36
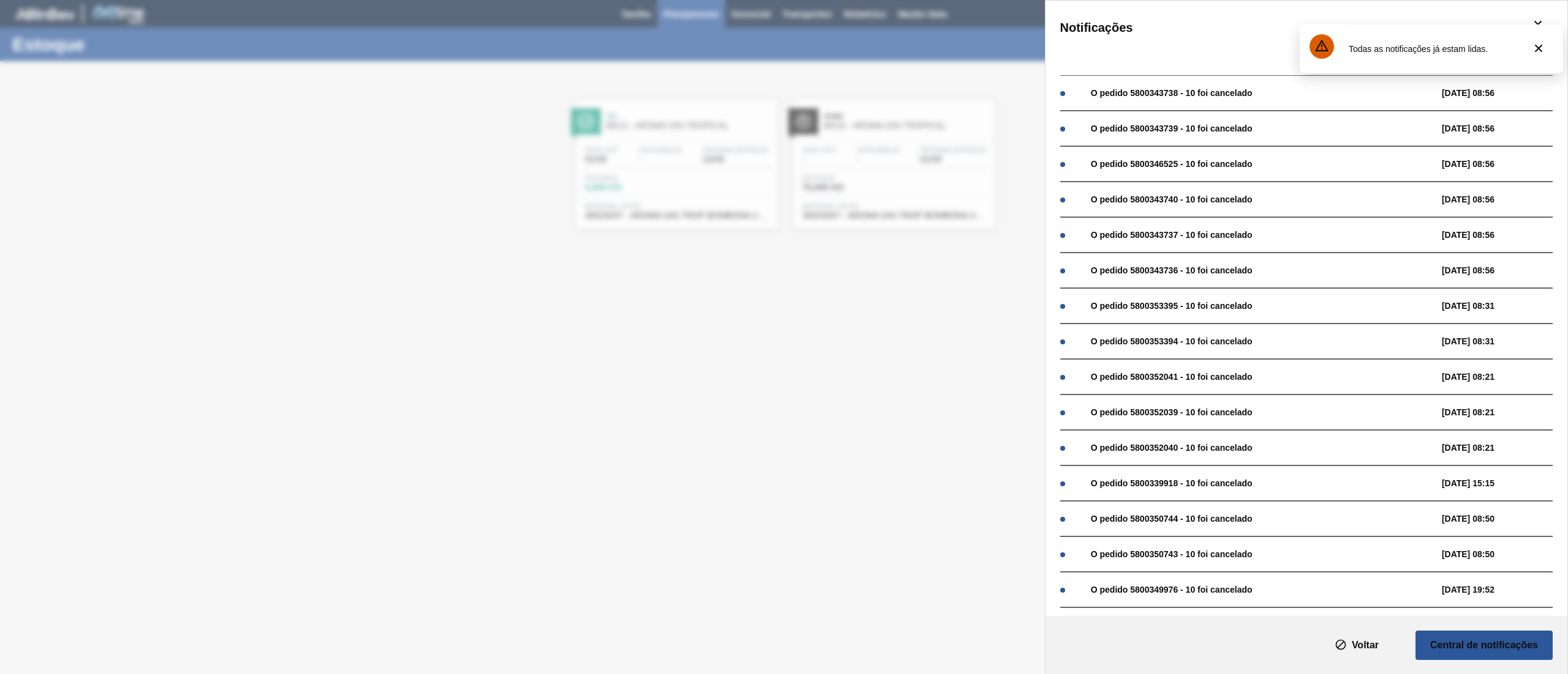
click at [788, 244] on div "Notificações Marcar todas como lido O pedido 5800343738 - 10 foi cancelado 26/0…" at bounding box center [784, 337] width 1568 height 674
click at [1542, 44] on icon "botão de ícone" at bounding box center [1538, 48] width 15 height 15
click at [1534, 19] on icon "botão de ícone" at bounding box center [1538, 24] width 15 height 15
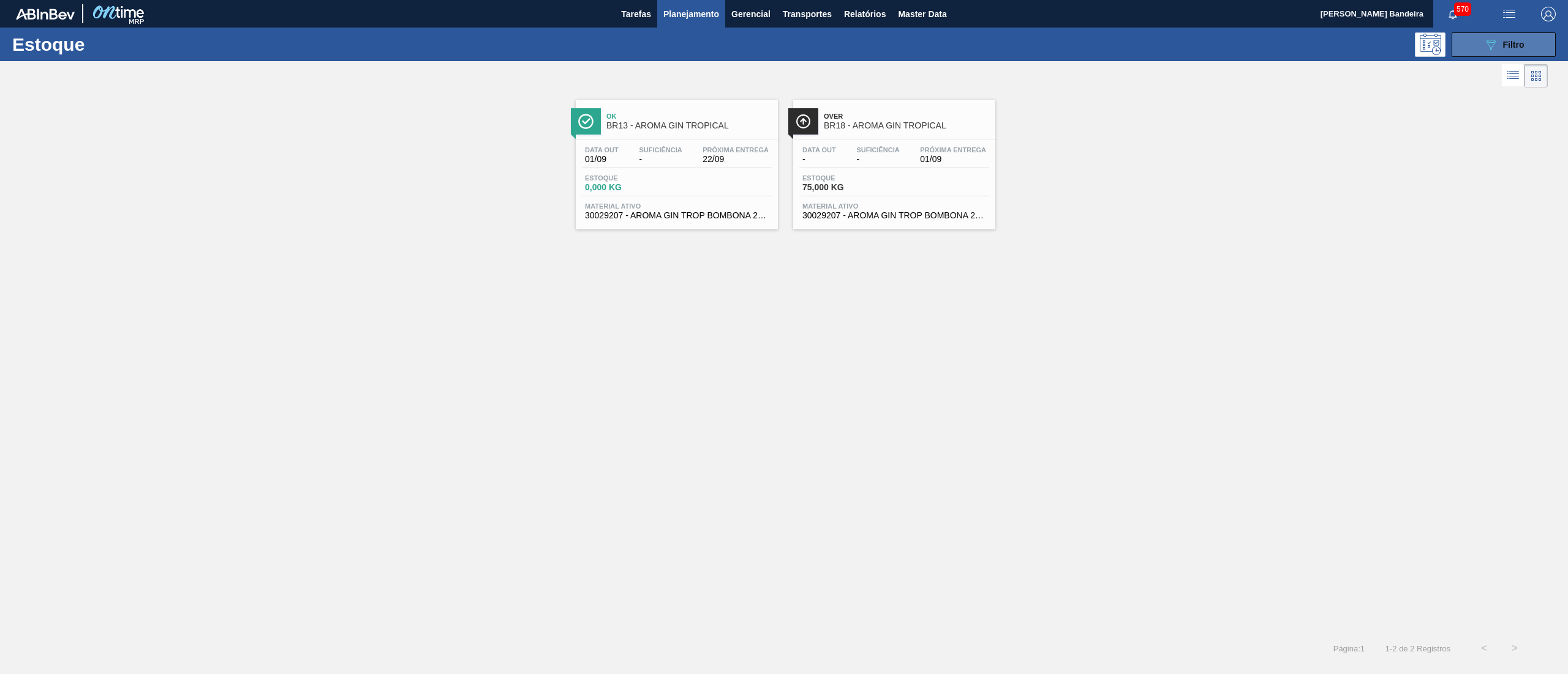
click at [1494, 41] on icon "089F7B8B-B2A5-4AFE-B5C0-19BA573D28AC" at bounding box center [1491, 45] width 15 height 15
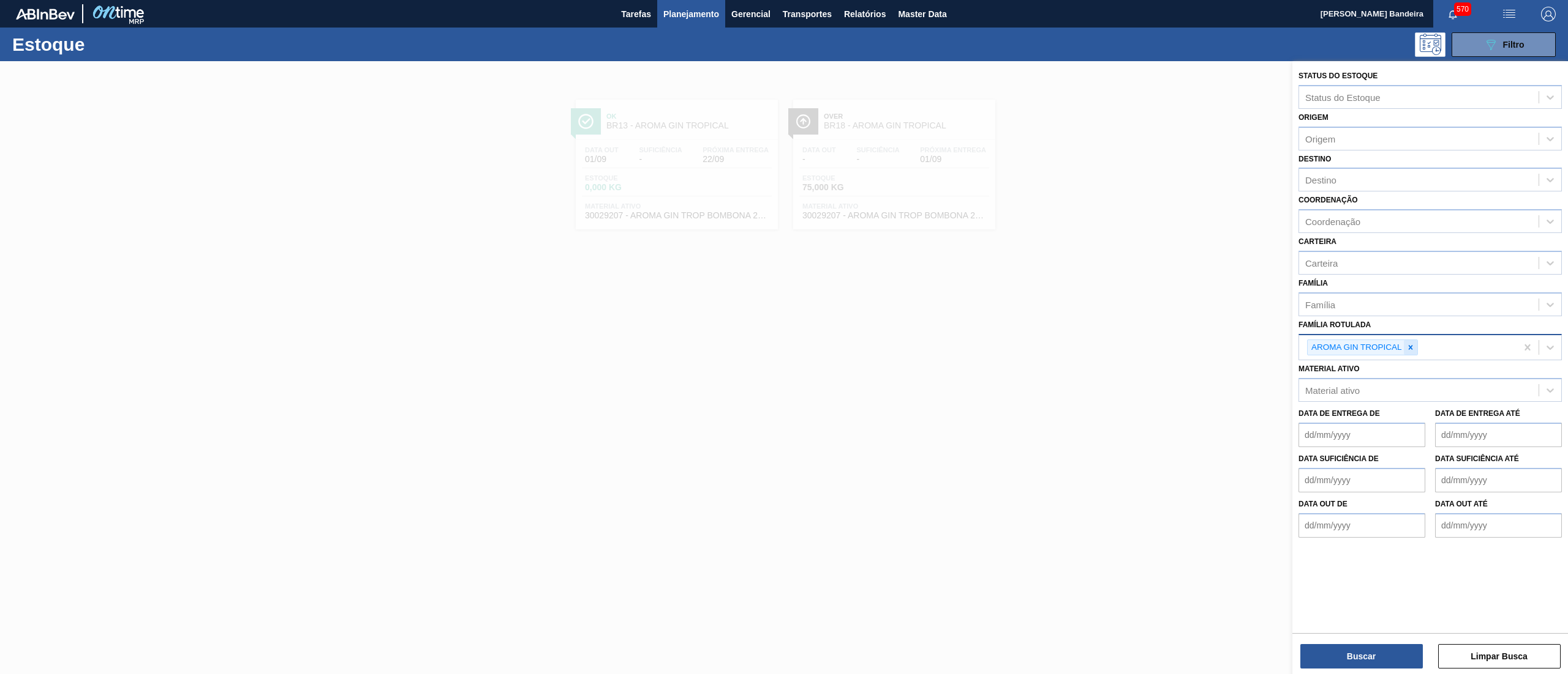
click at [1413, 347] on icon at bounding box center [1410, 348] width 9 height 9
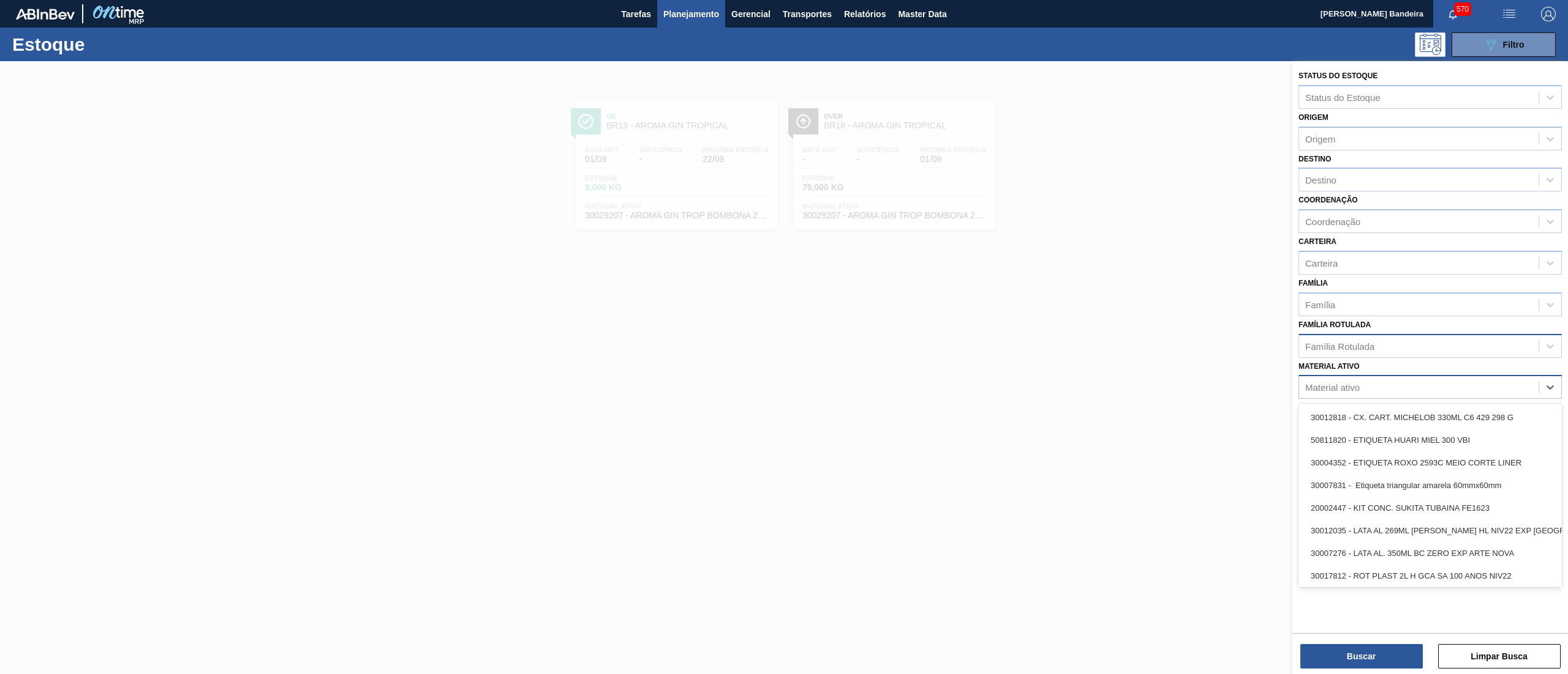
click at [1392, 388] on div "Material ativo" at bounding box center [1419, 387] width 239 height 18
type ativo "30031914"
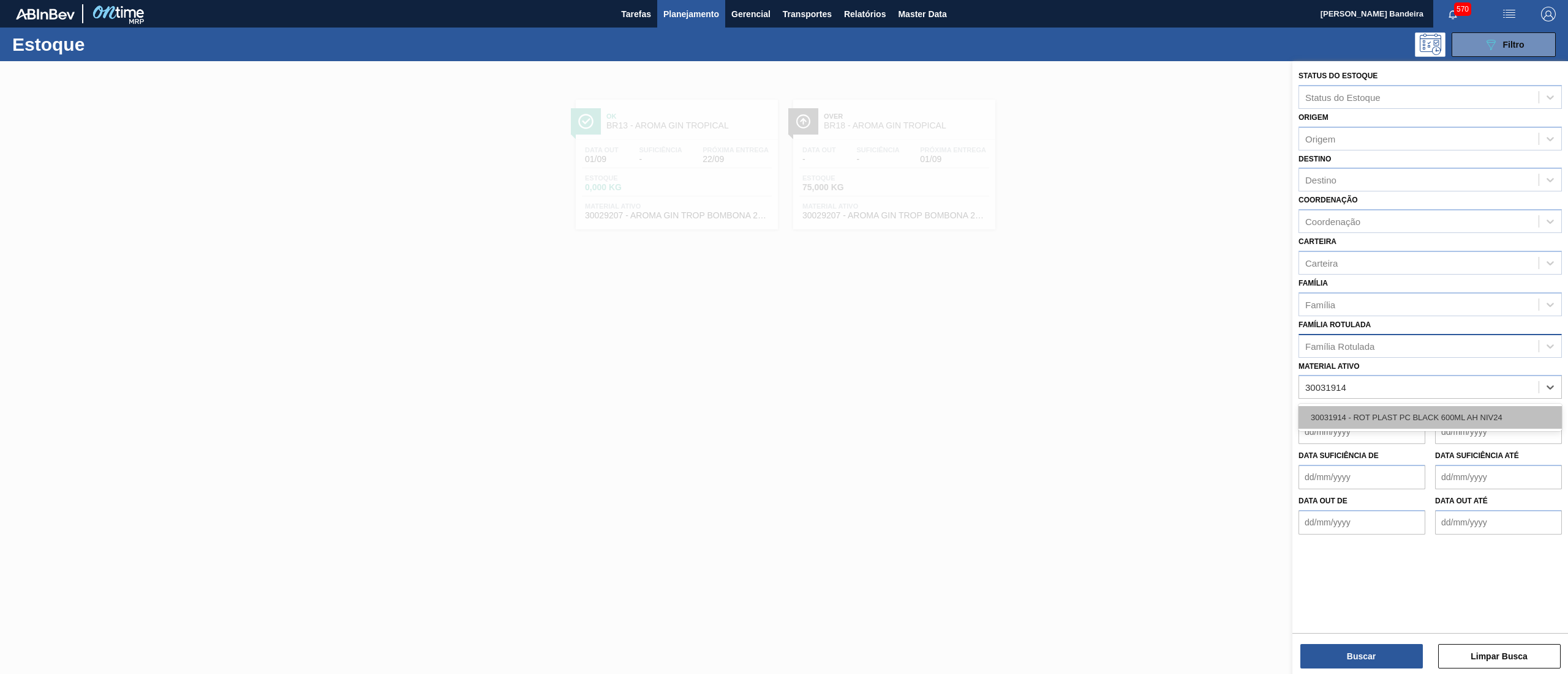
click at [1430, 406] on div "30031914 - ROT PLAST PC BLACK 600ML AH NIV24" at bounding box center [1430, 418] width 263 height 23
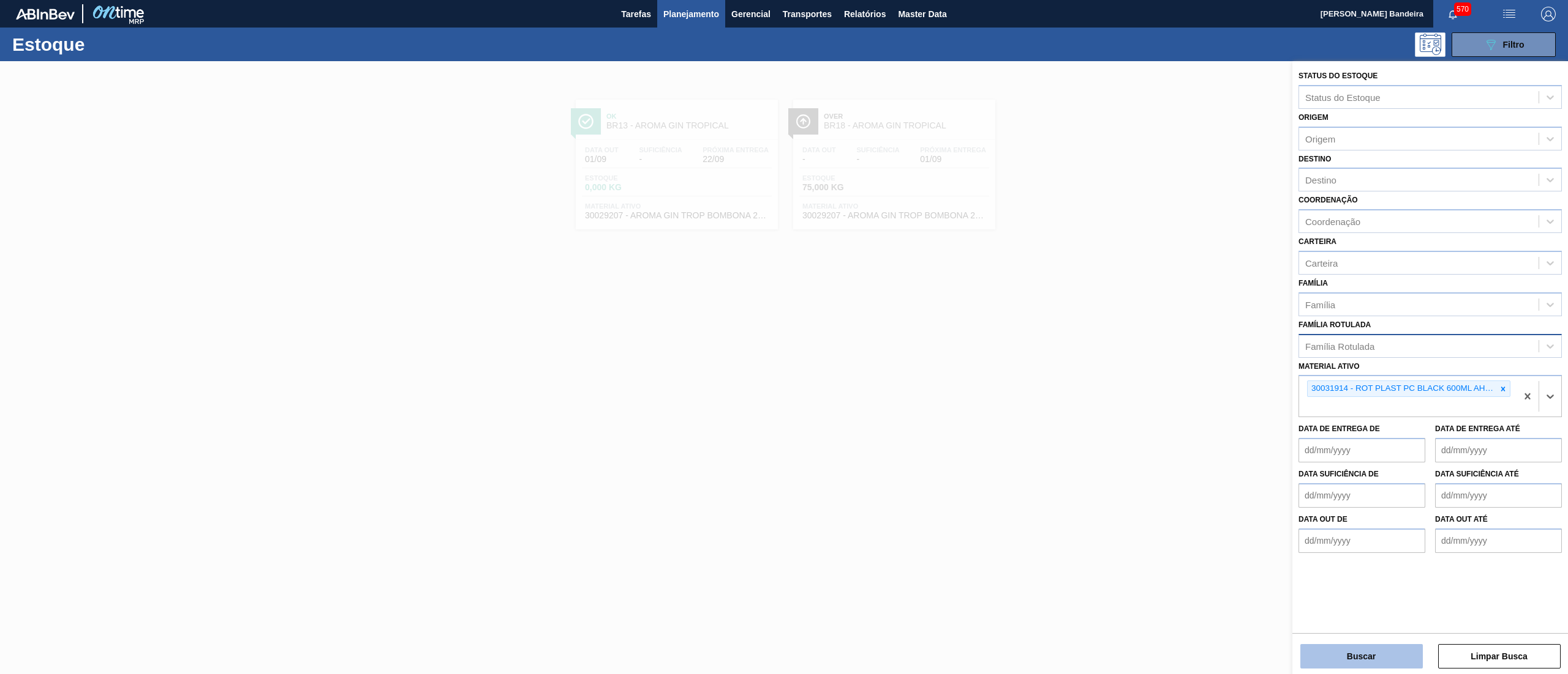
click at [1398, 654] on button "Buscar" at bounding box center [1361, 657] width 122 height 24
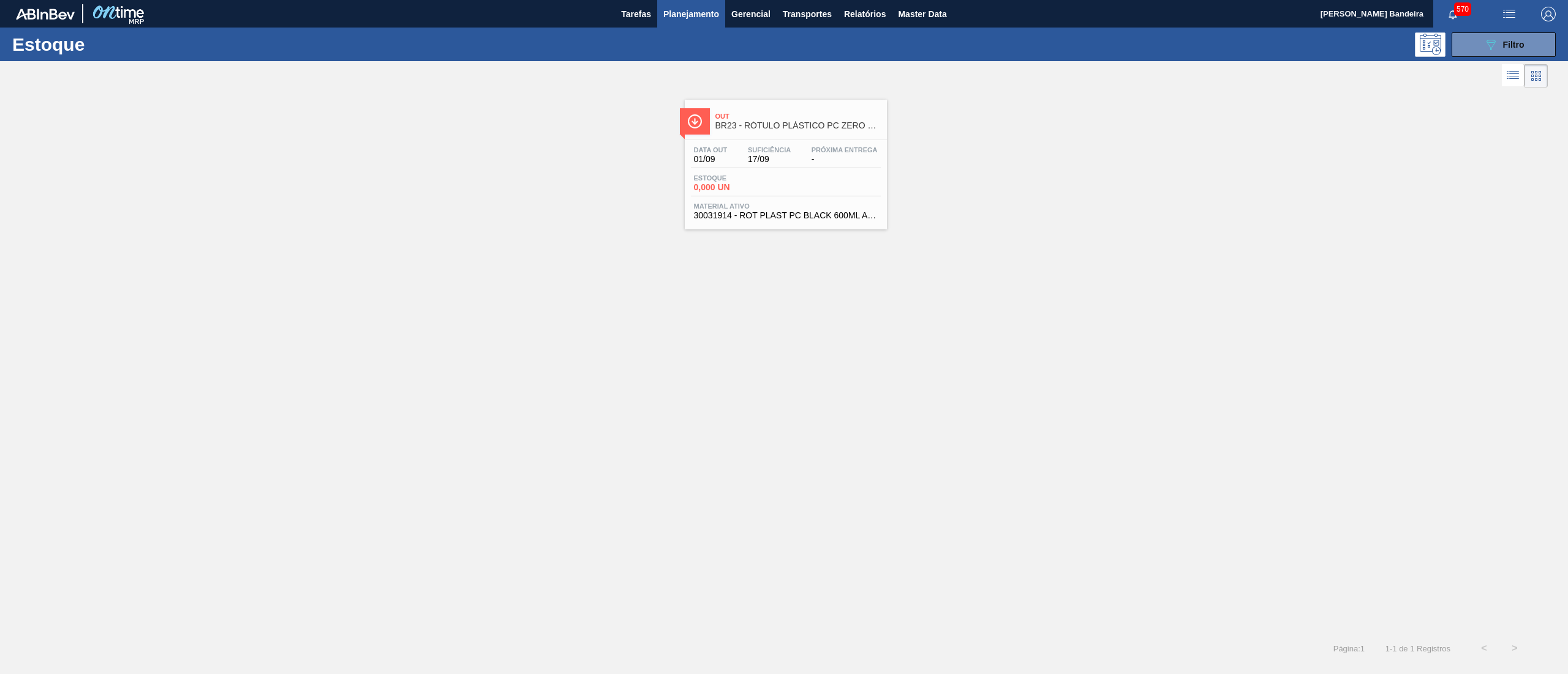
click at [820, 222] on div "Data out 01/09 Suficiência 17/09 Próxima Entrega - Estoque 0,000 UN Material at…" at bounding box center [785, 182] width 202 height 83
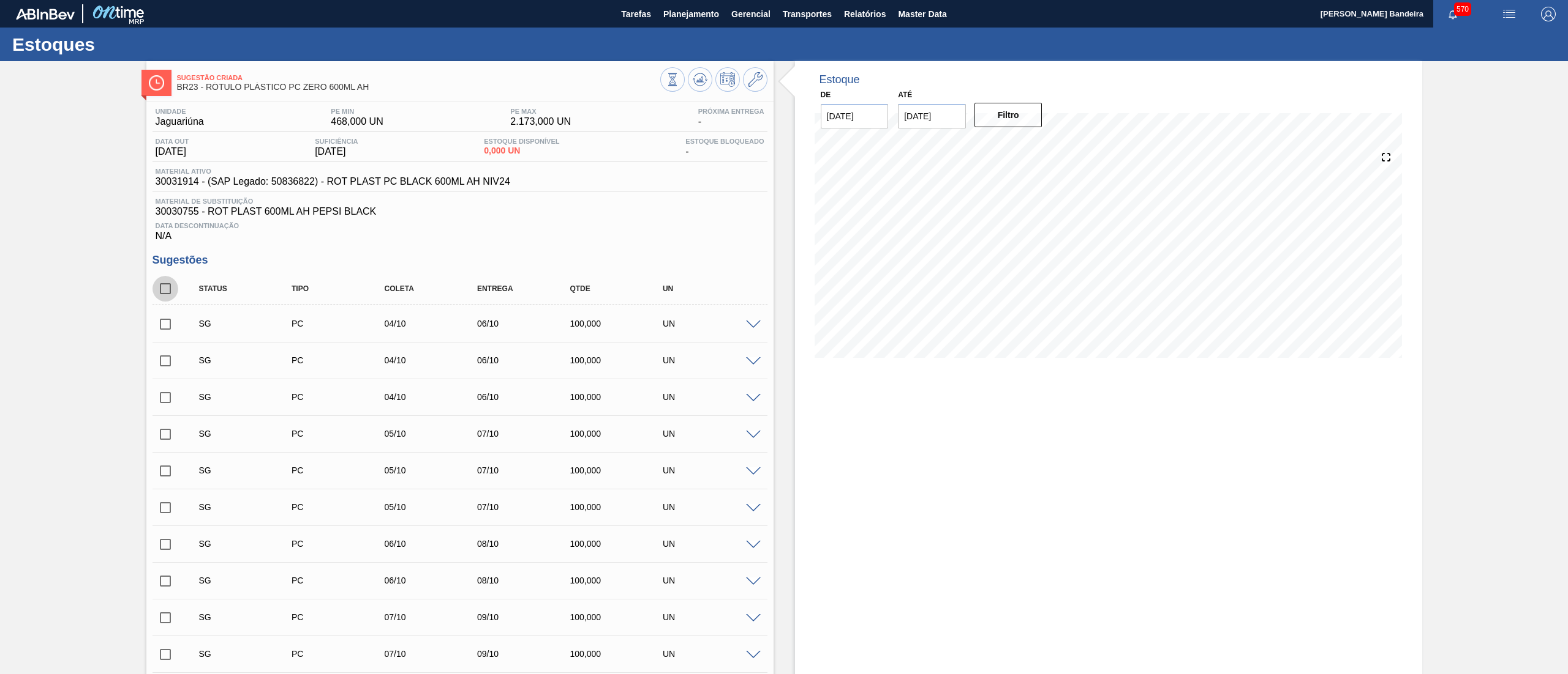
click at [168, 287] on input "checkbox" at bounding box center [165, 289] width 26 height 26
checkbox input "true"
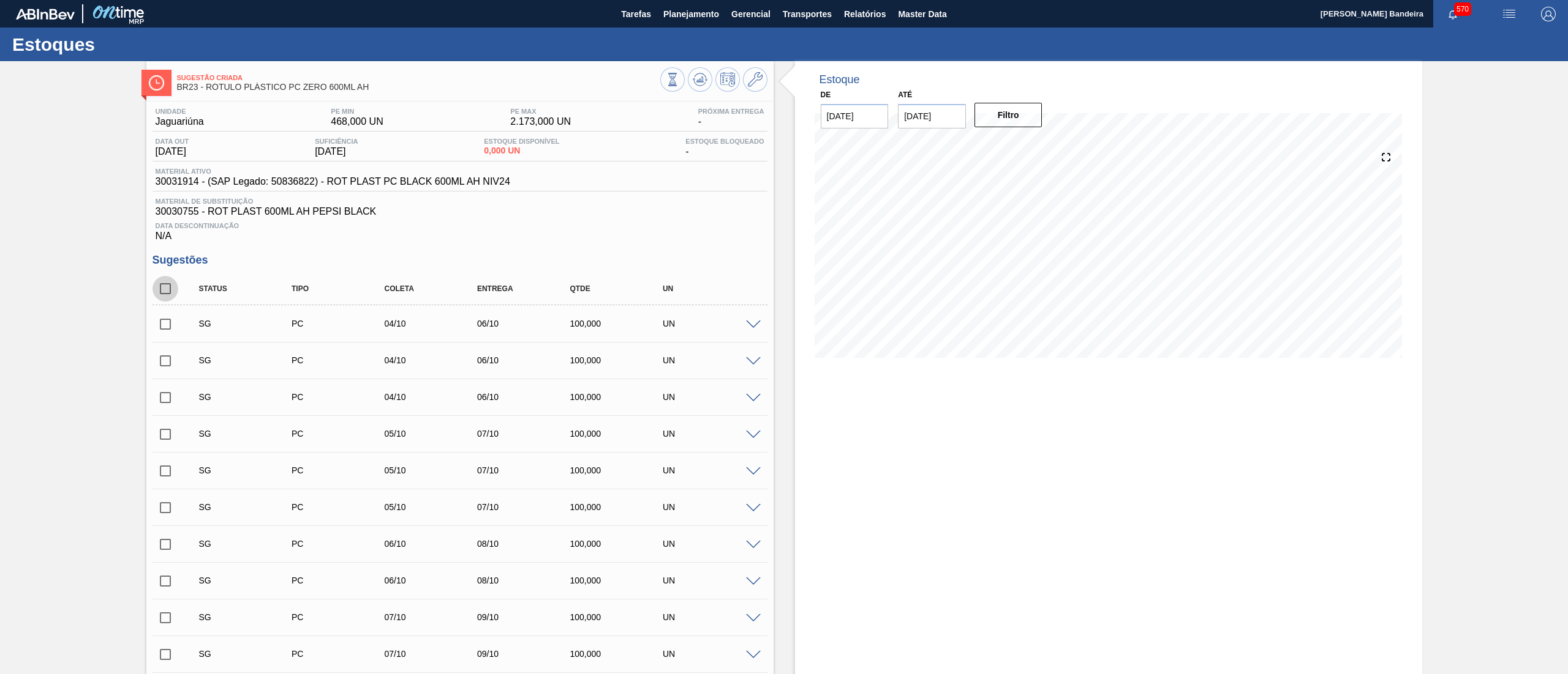
checkbox input "true"
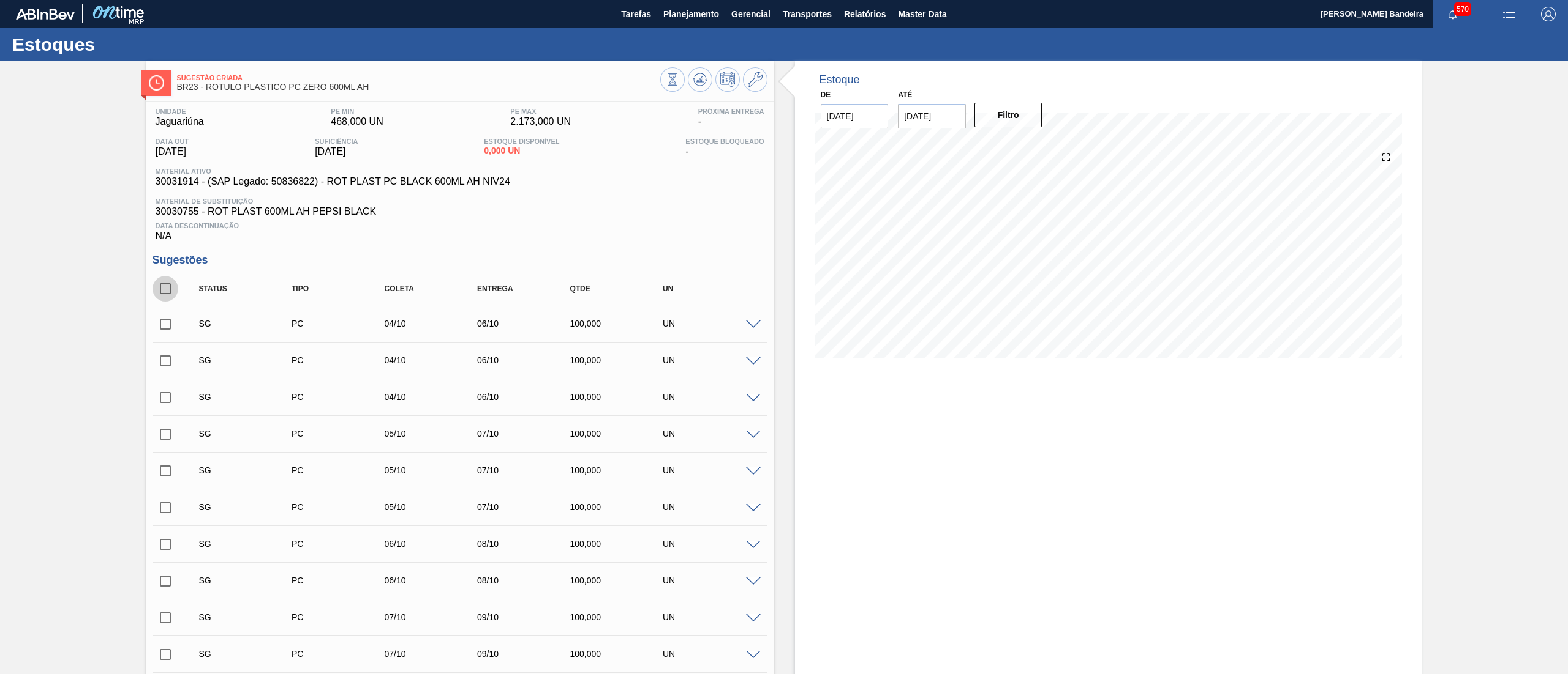
checkbox input "true"
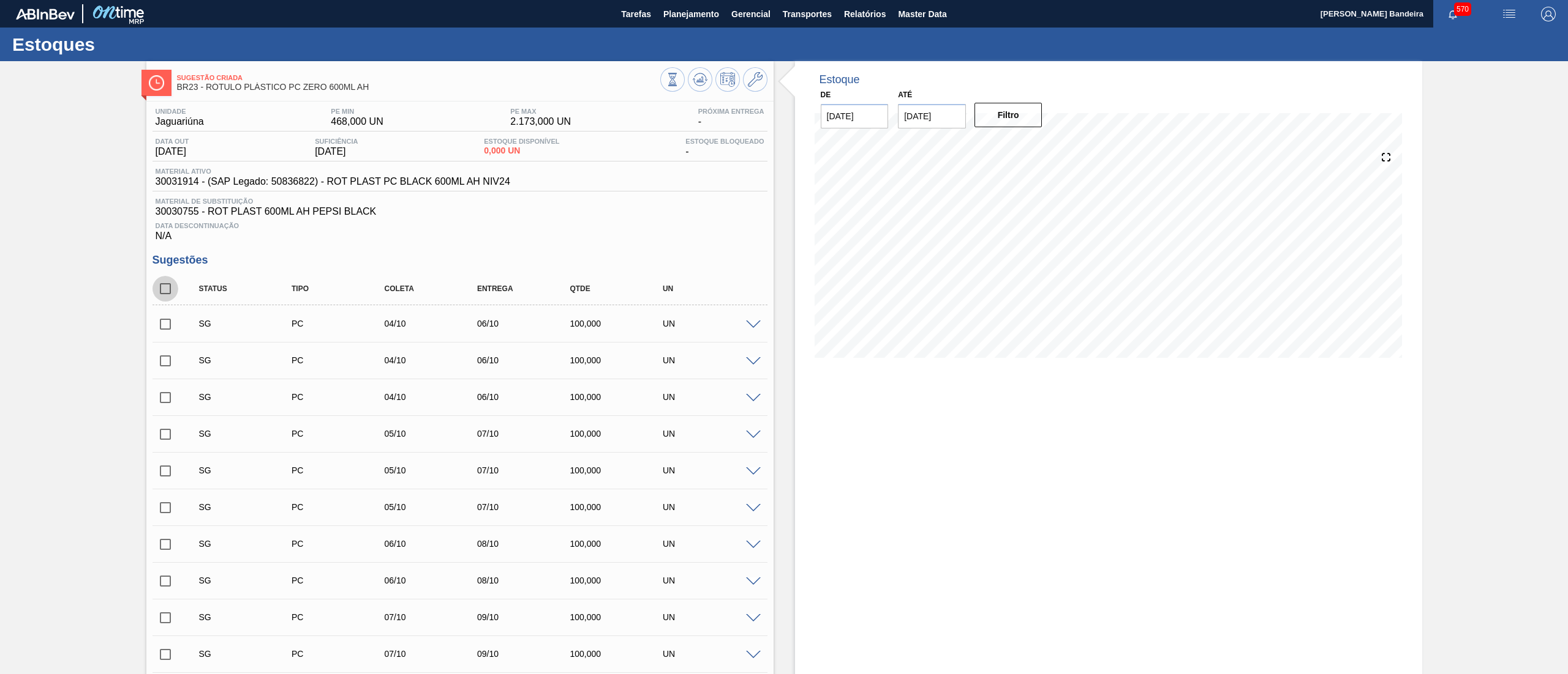
checkbox input "true"
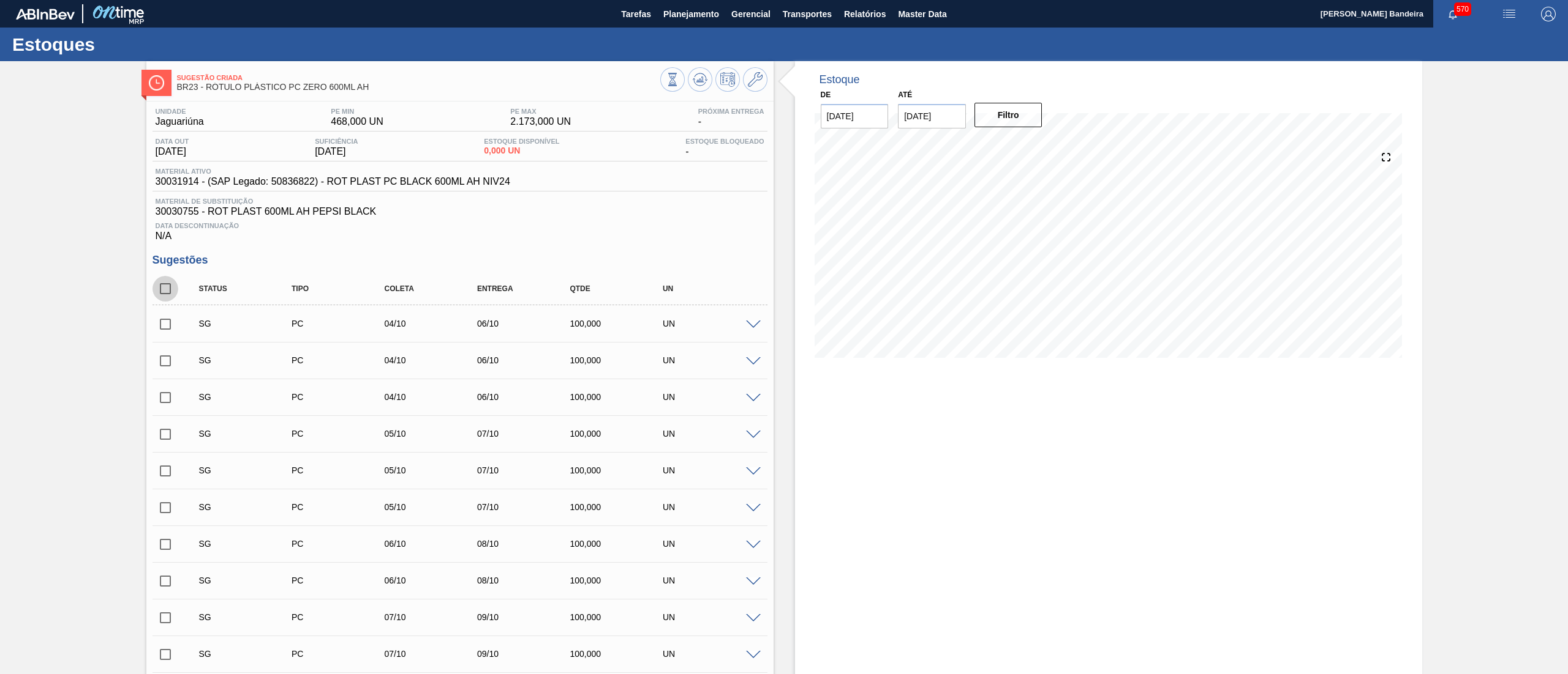
checkbox input "true"
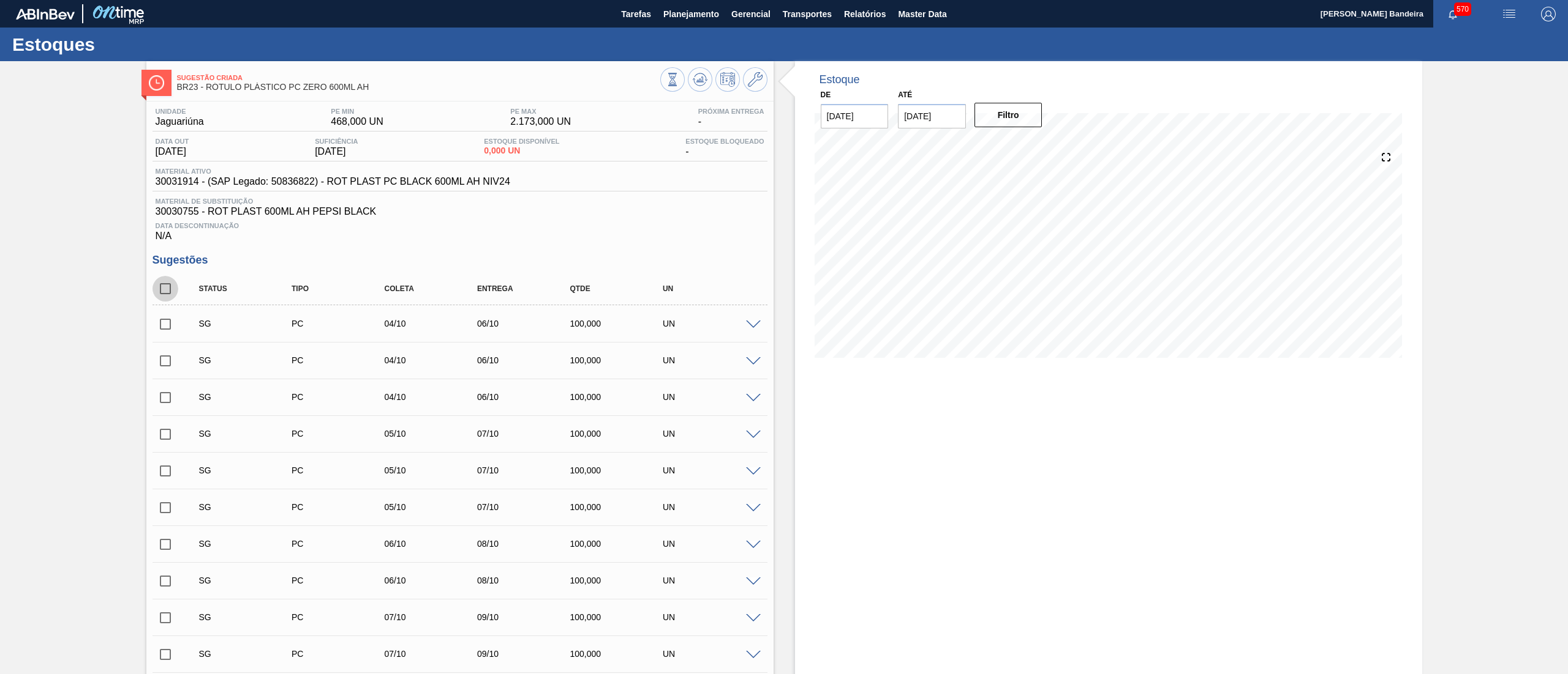
checkbox input "true"
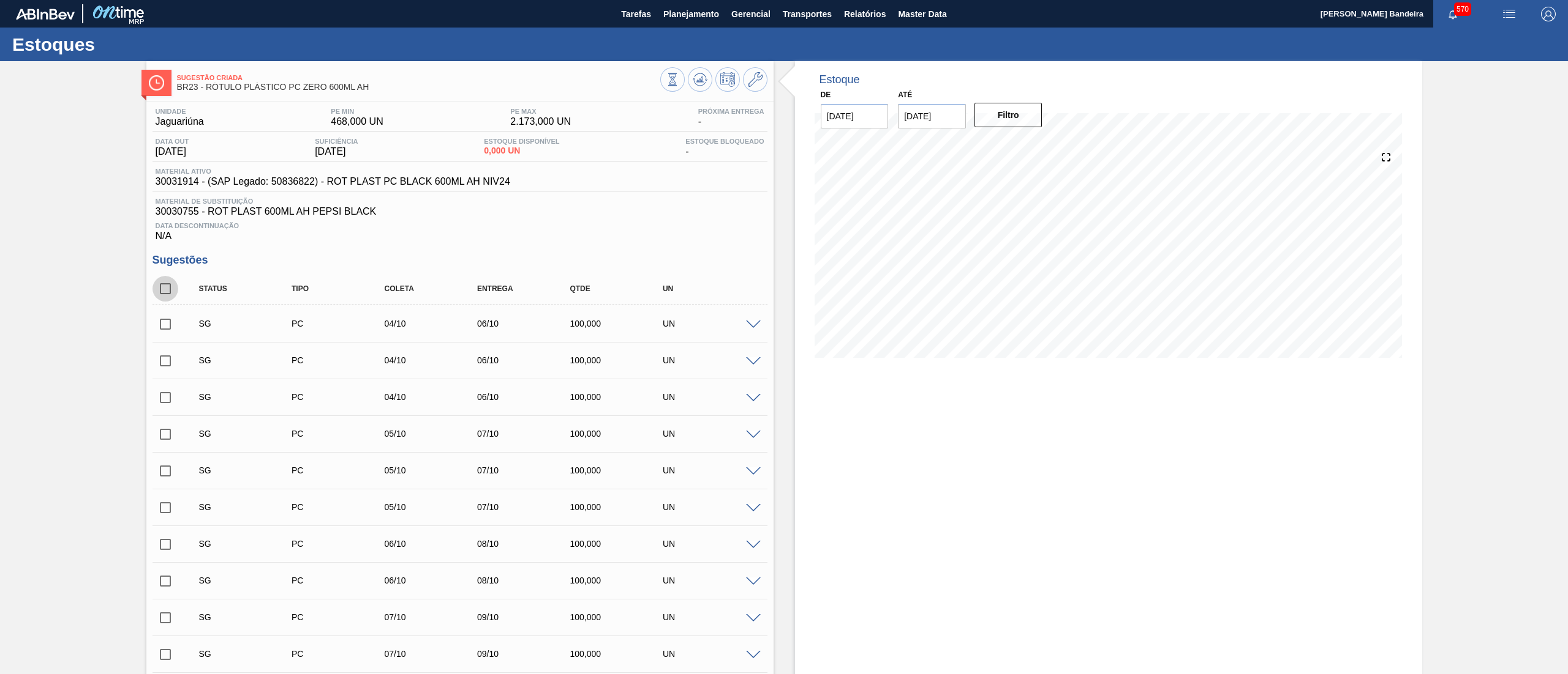
checkbox input "true"
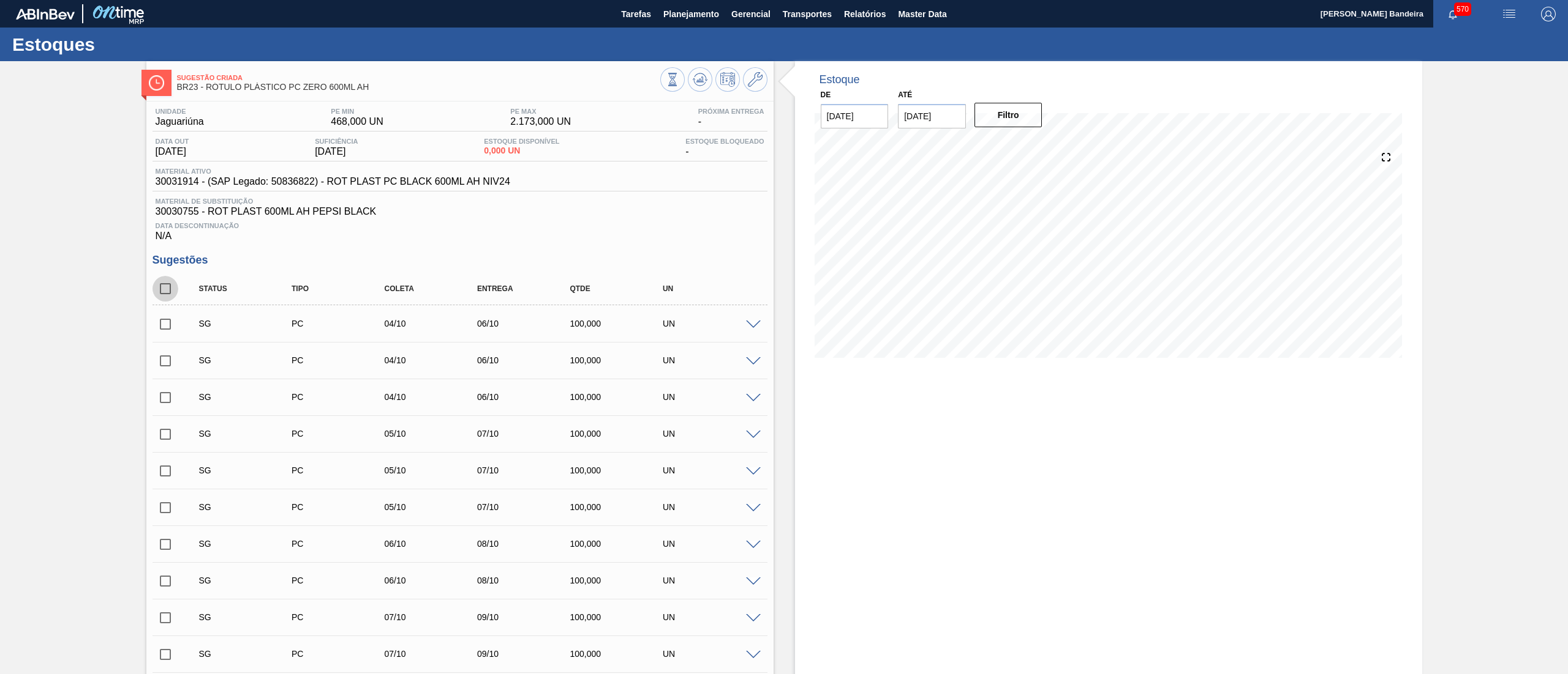
checkbox input "true"
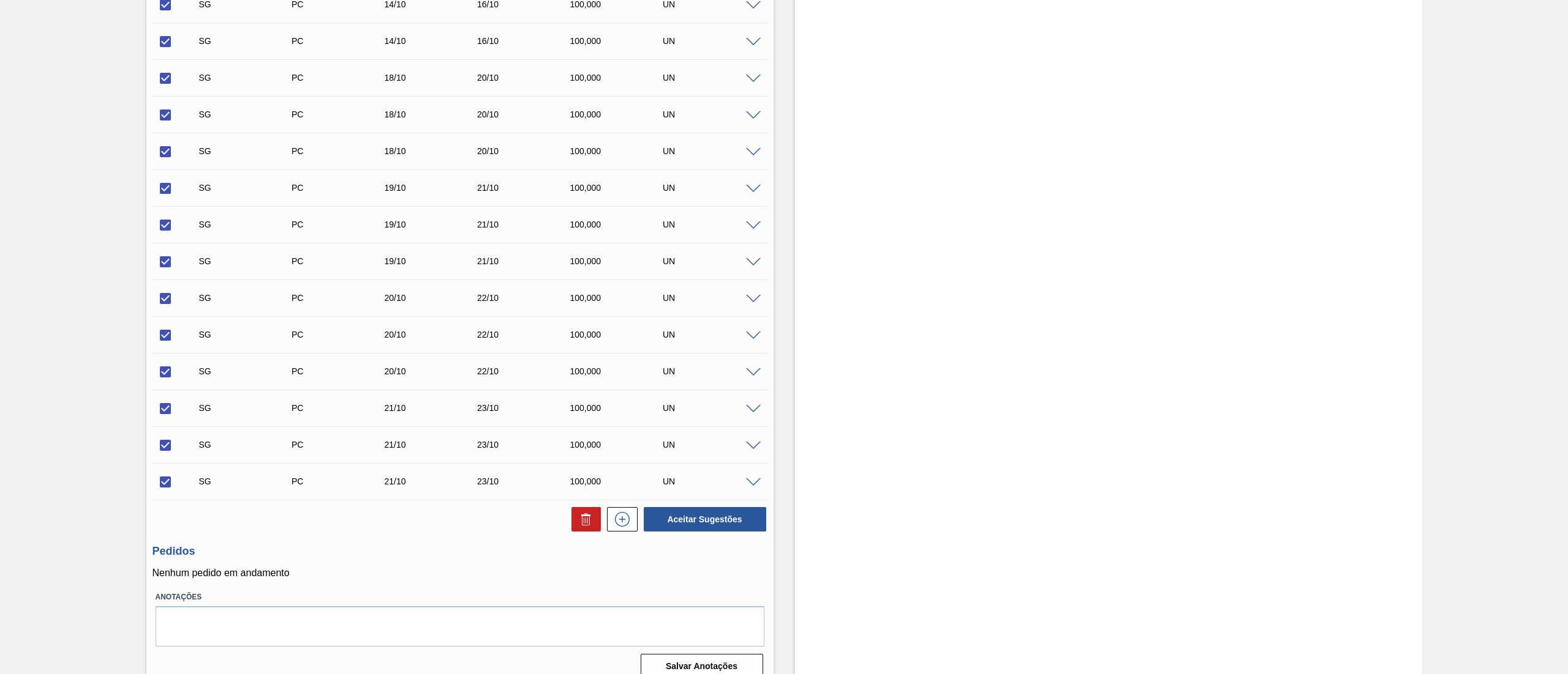
scroll to position [1070, 0]
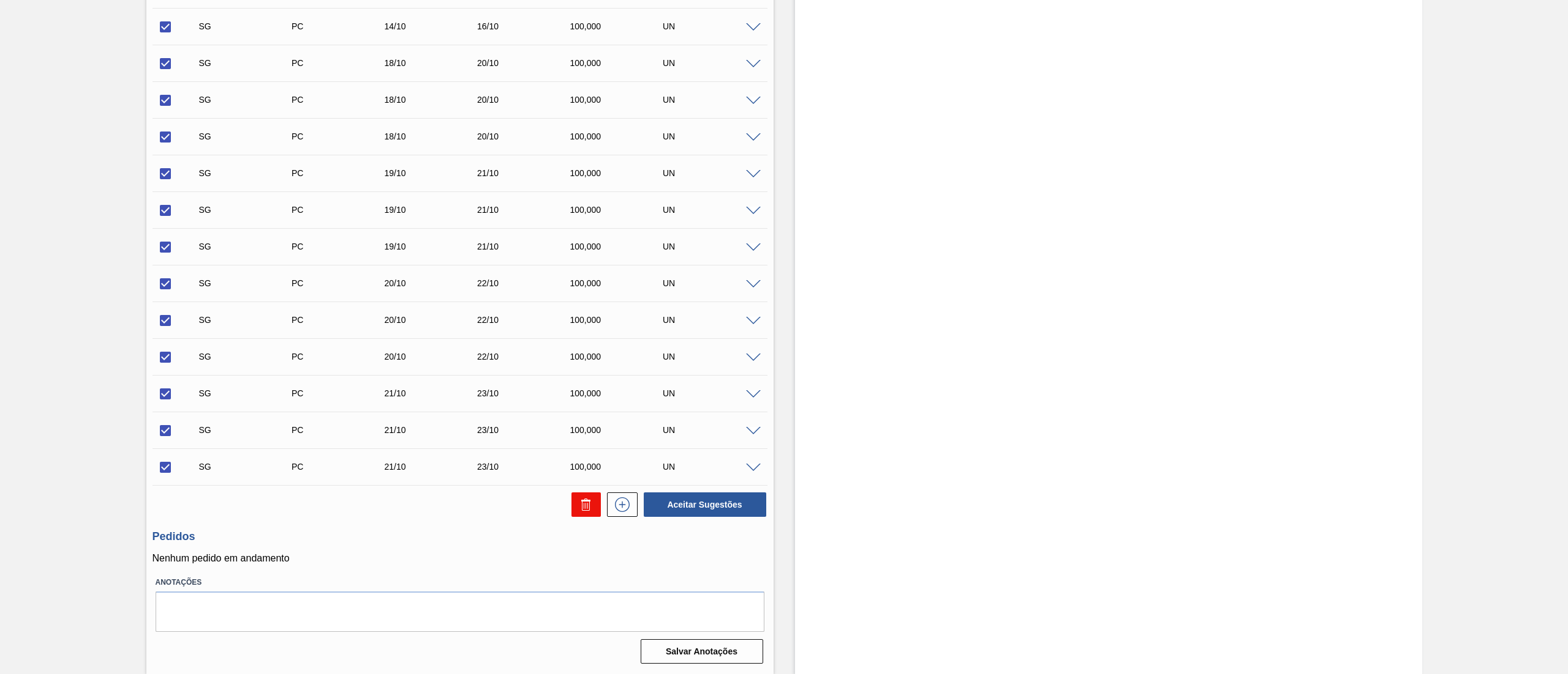
click at [579, 510] on icon at bounding box center [586, 505] width 15 height 15
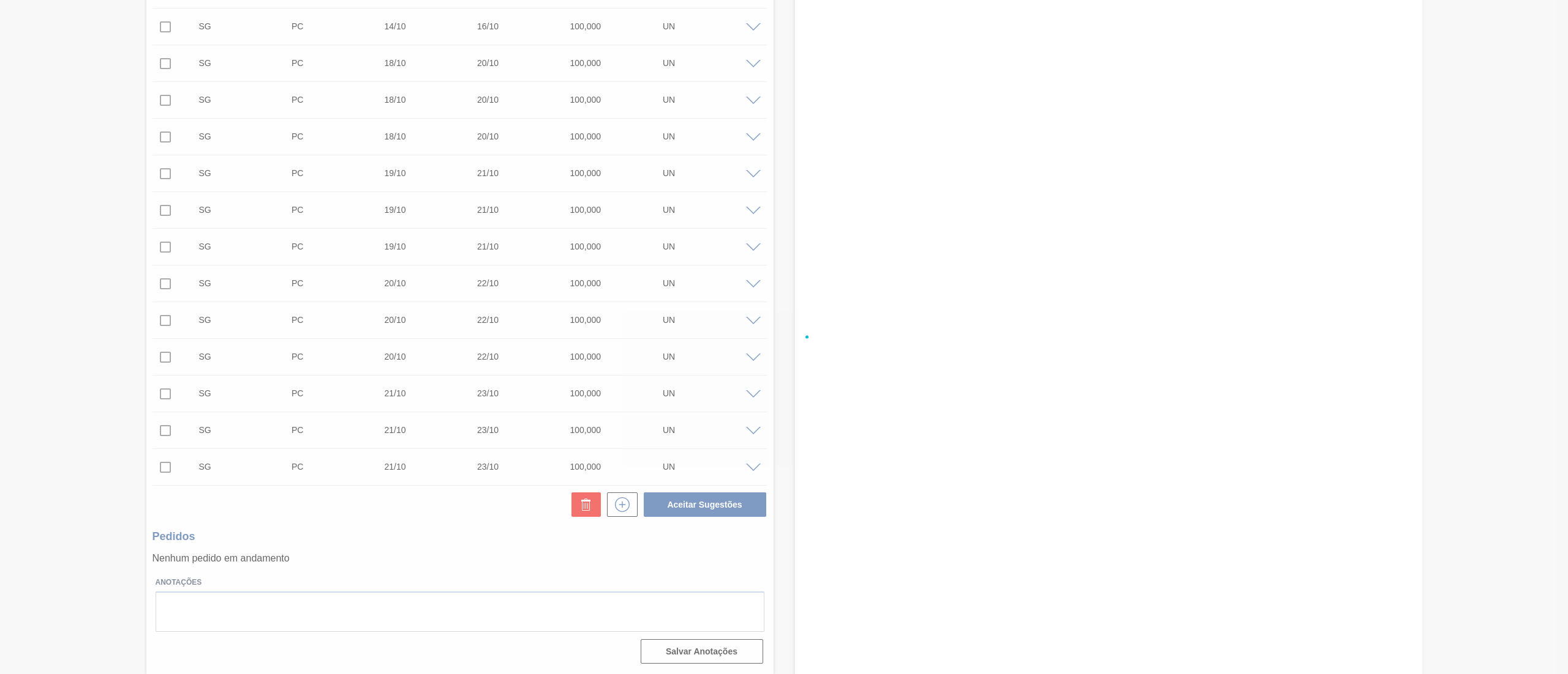
checkbox input "false"
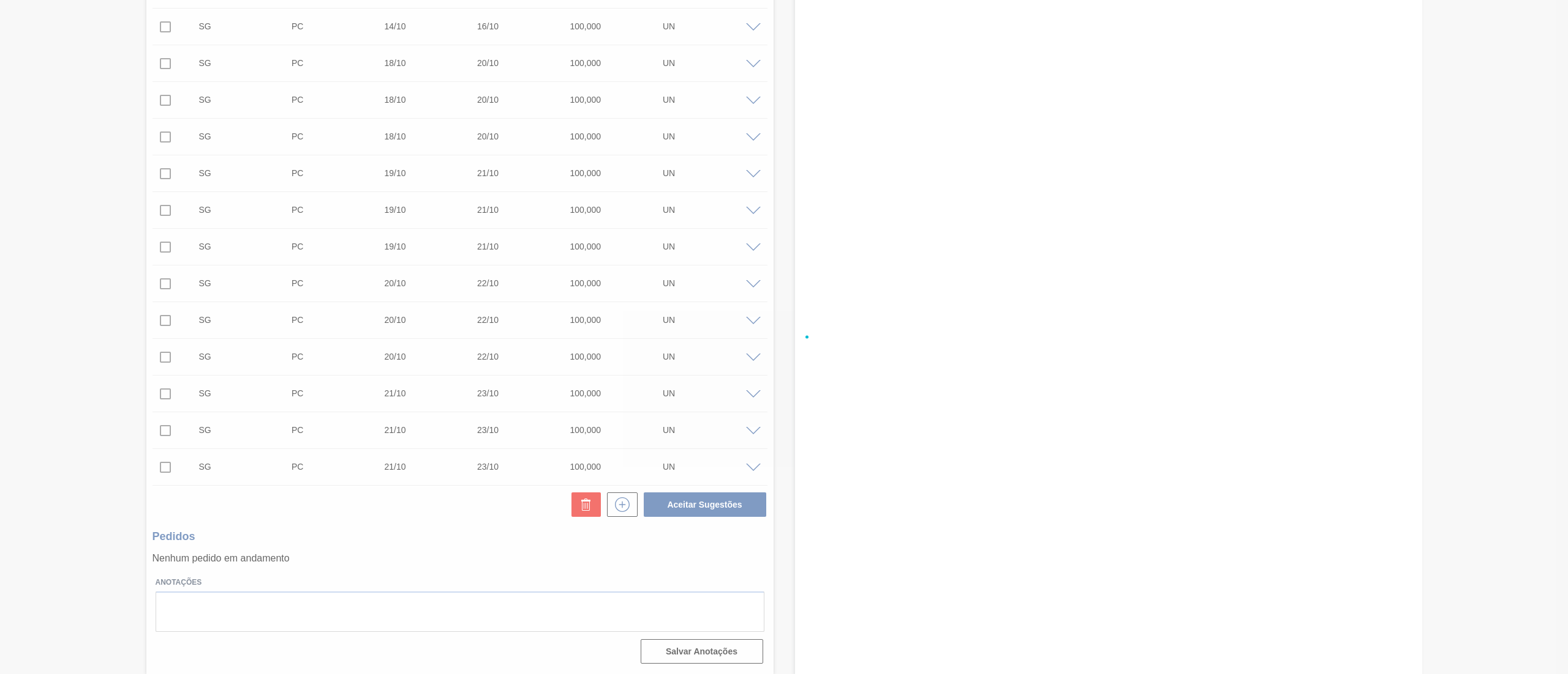
checkbox input "false"
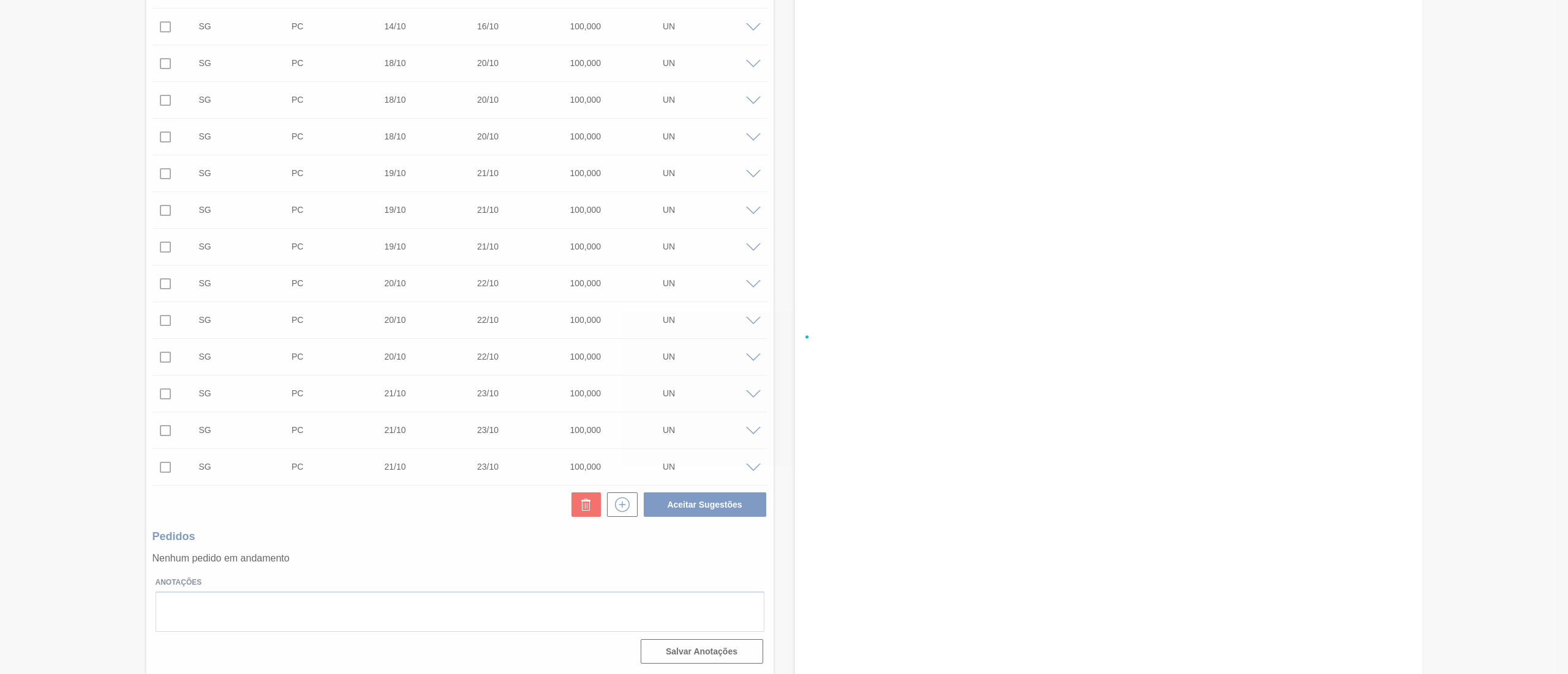
checkbox input "false"
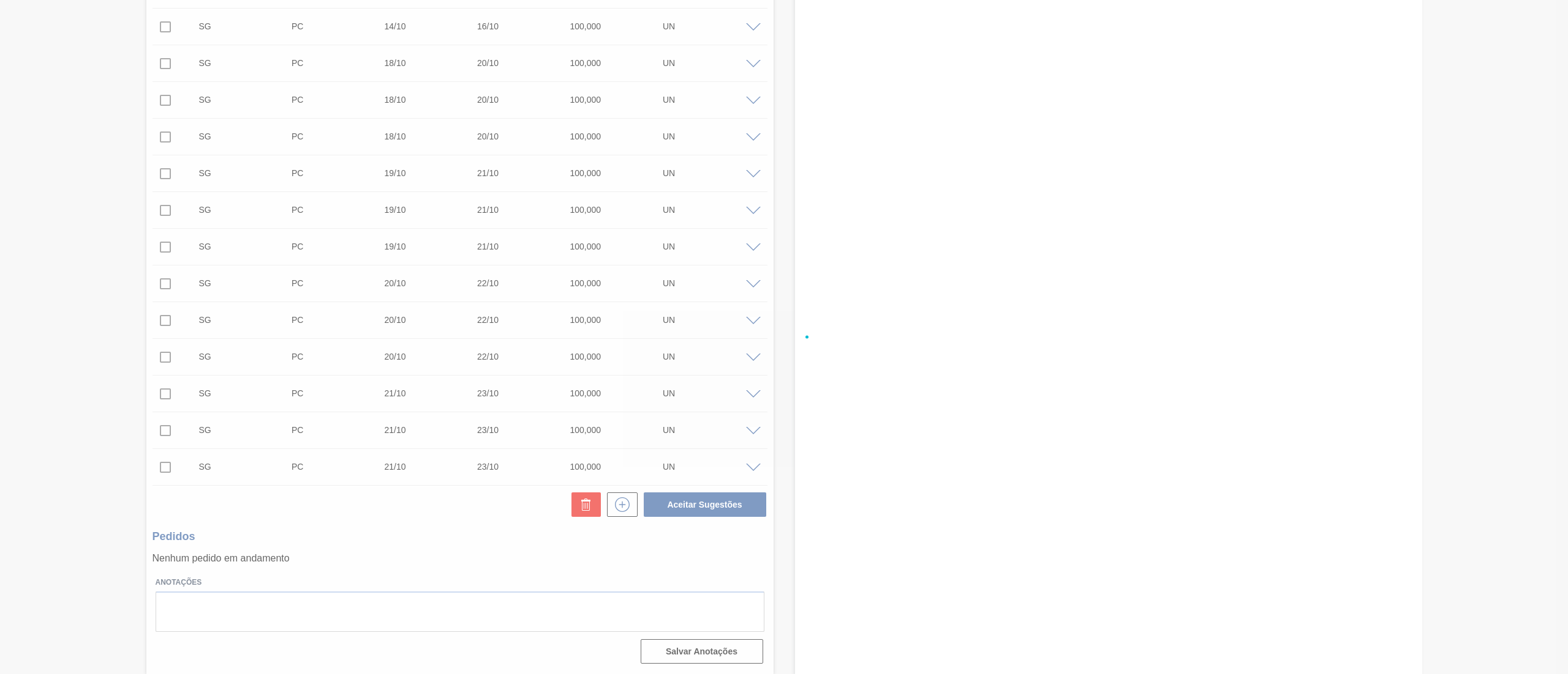
checkbox input "false"
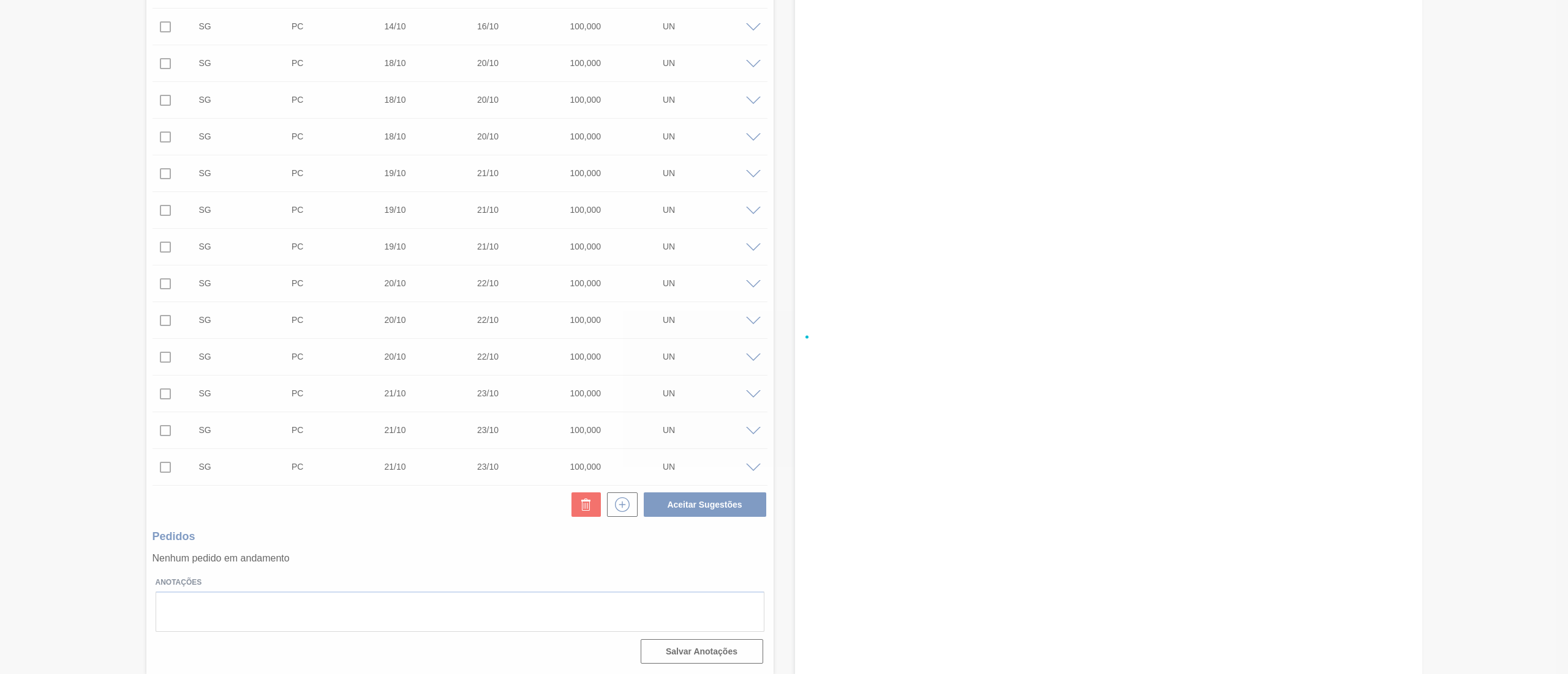
checkbox input "false"
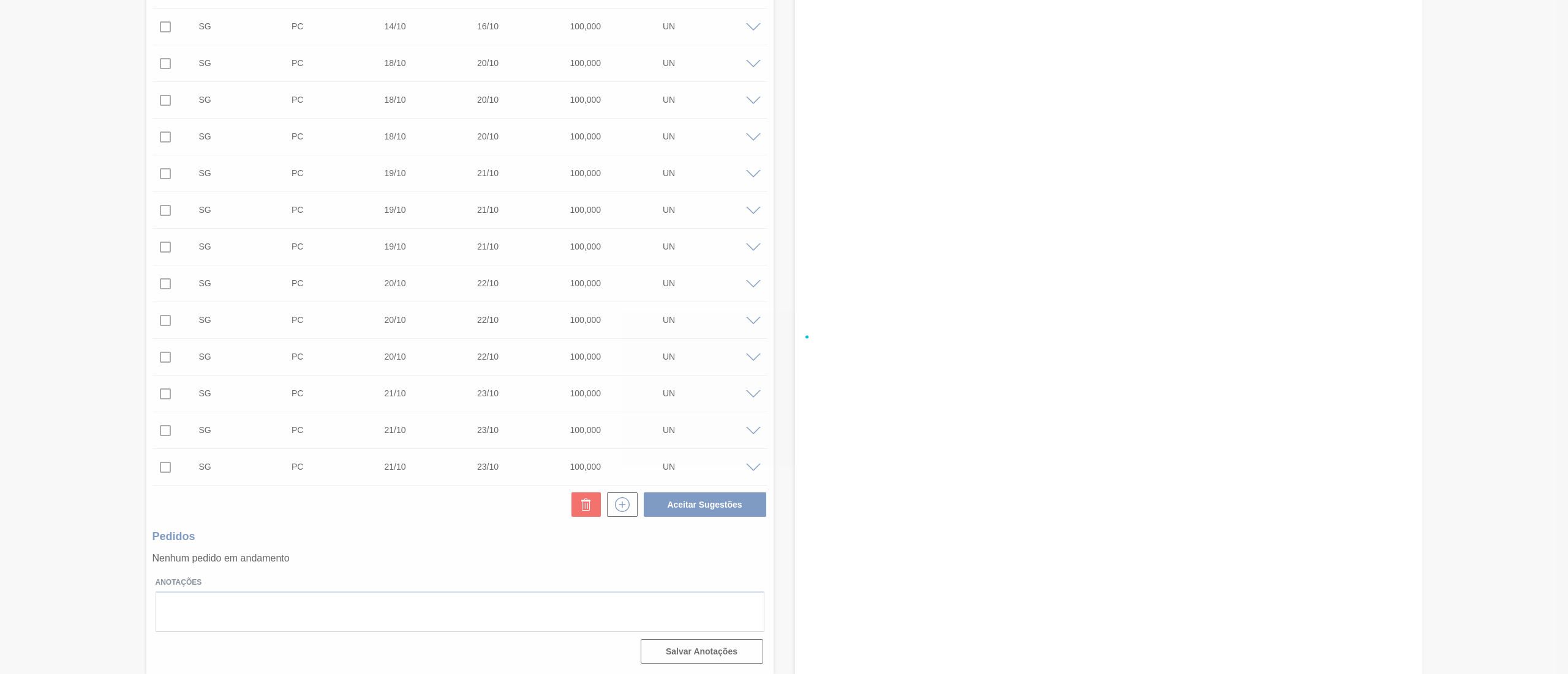
checkbox input "false"
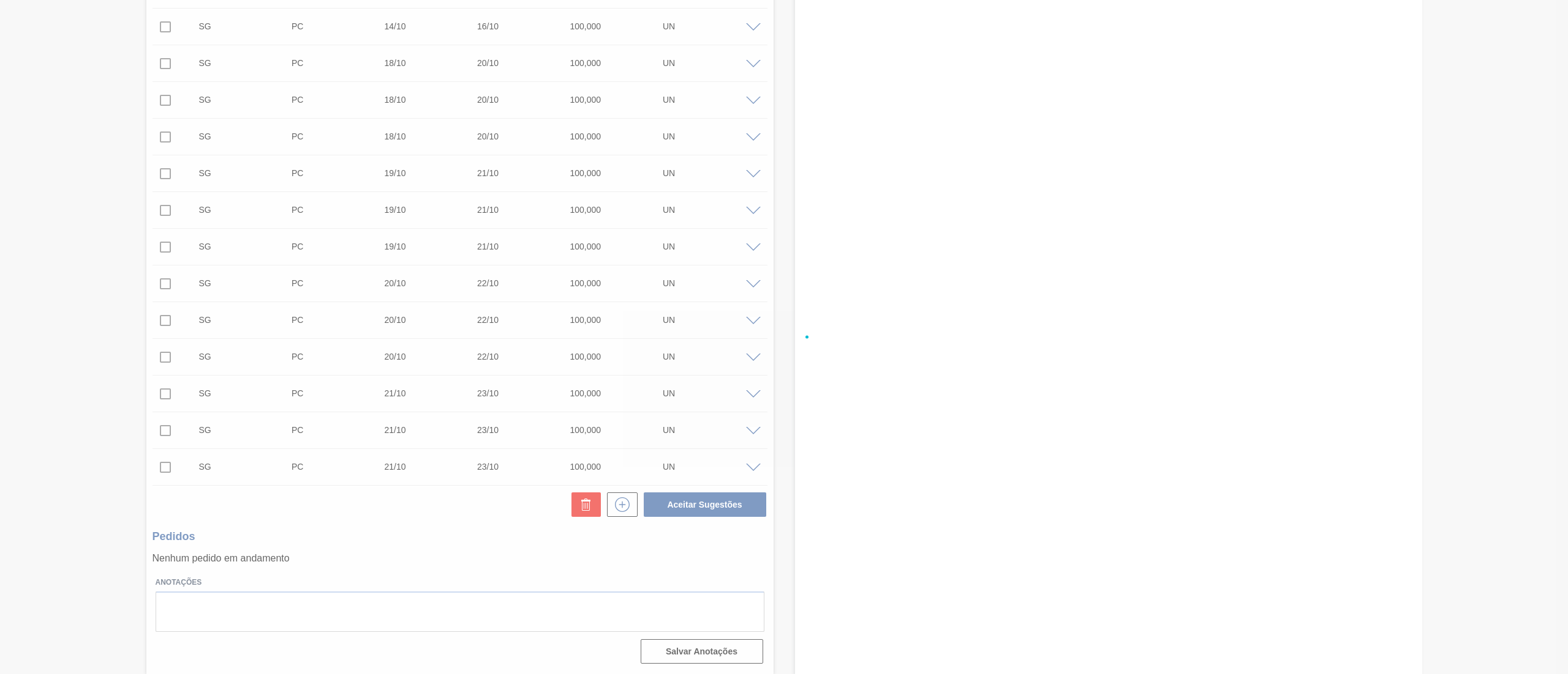
checkbox input "false"
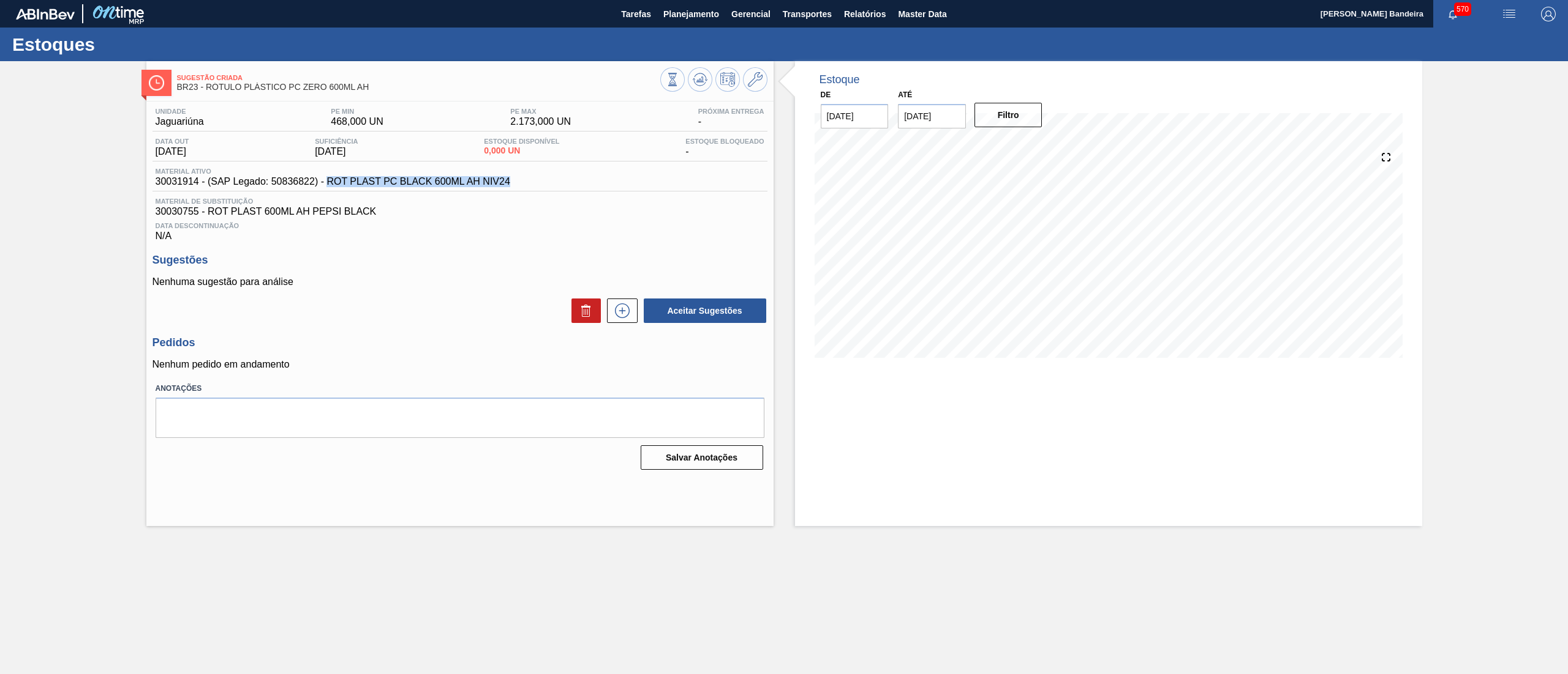
drag, startPoint x: 507, startPoint y: 185, endPoint x: 326, endPoint y: 192, distance: 181.1
click at [326, 191] on div "Material ativo 30031914 - (SAP Legado: 50836822) - ROT PLAST PC BLACK 600ML AH …" at bounding box center [459, 179] width 615 height 24
copy span "ROT PLAST PC BLACK 600ML AH NIV24"
